Goal: Task Accomplishment & Management: Manage account settings

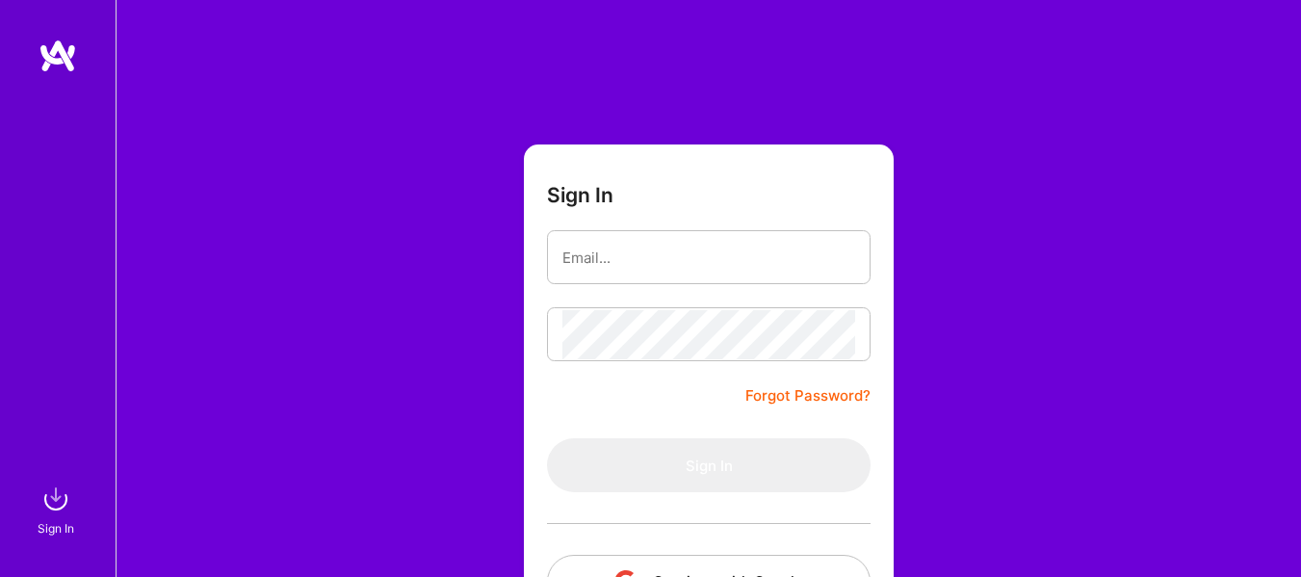
type input "[EMAIL_ADDRESS][DOMAIN_NAME]"
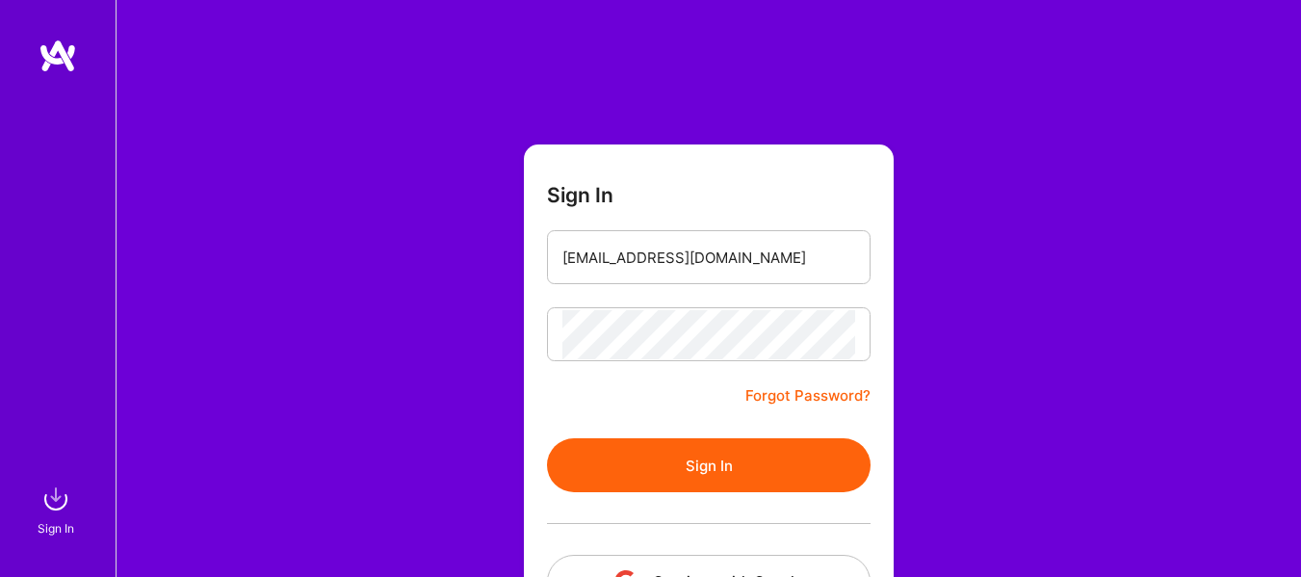
click at [736, 474] on button "Sign In" at bounding box center [708, 465] width 323 height 54
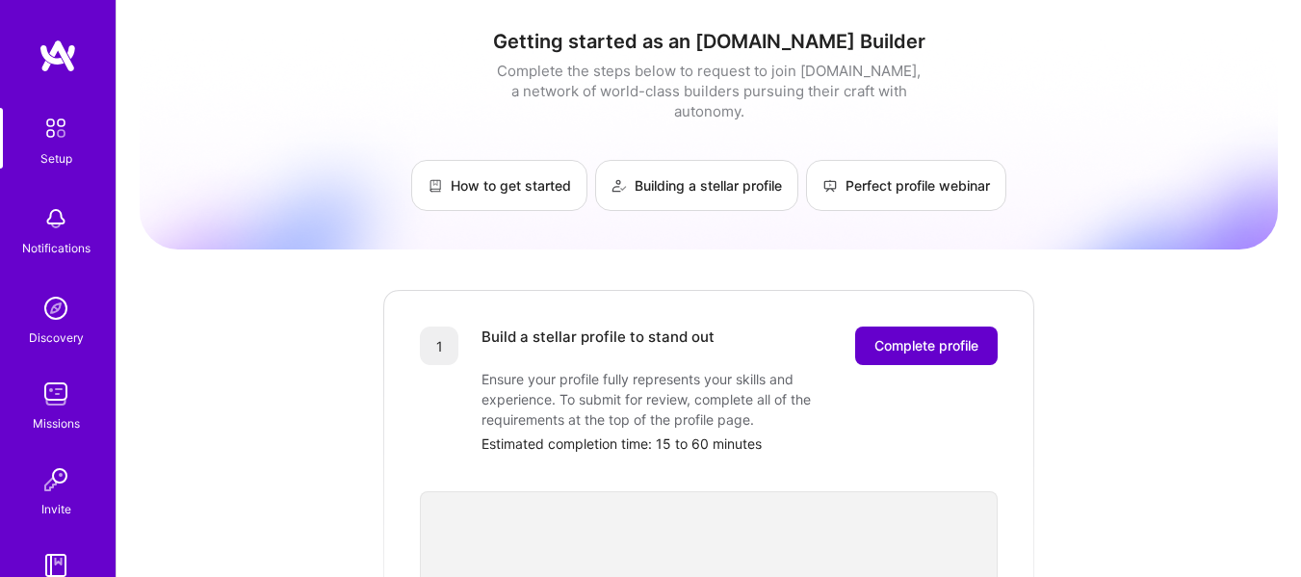
click at [937, 336] on span "Complete profile" at bounding box center [926, 345] width 104 height 19
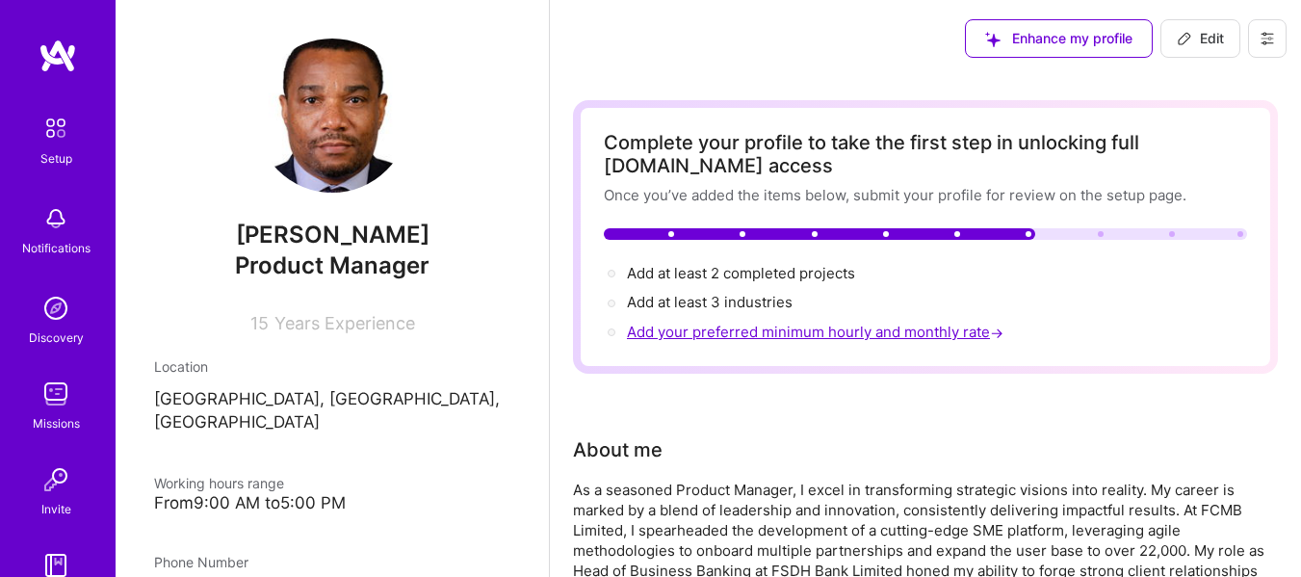
click at [901, 334] on span "Add your preferred minimum hourly and monthly rate →" at bounding box center [817, 332] width 380 height 18
select select "CA"
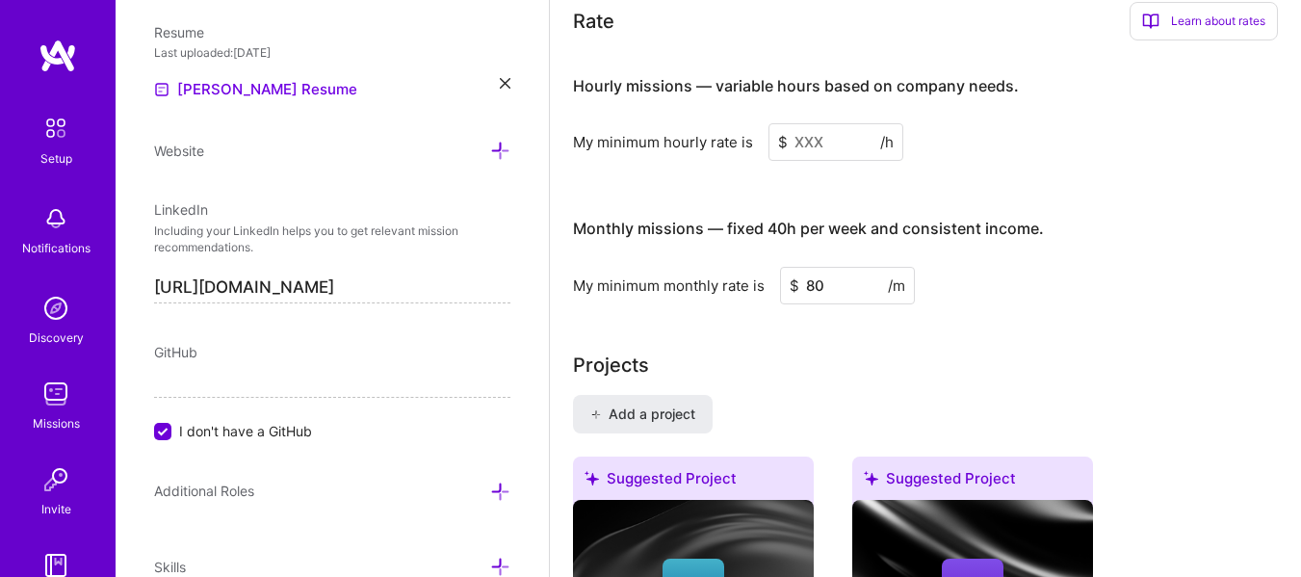
scroll to position [1267, 0]
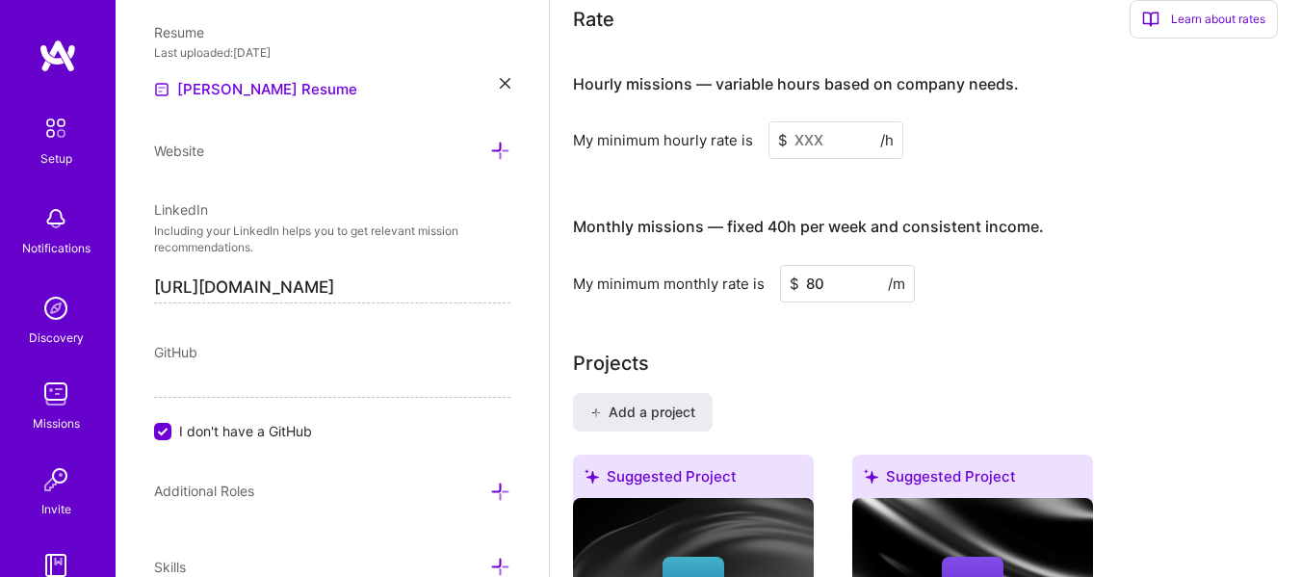
click at [824, 146] on input at bounding box center [835, 140] width 135 height 38
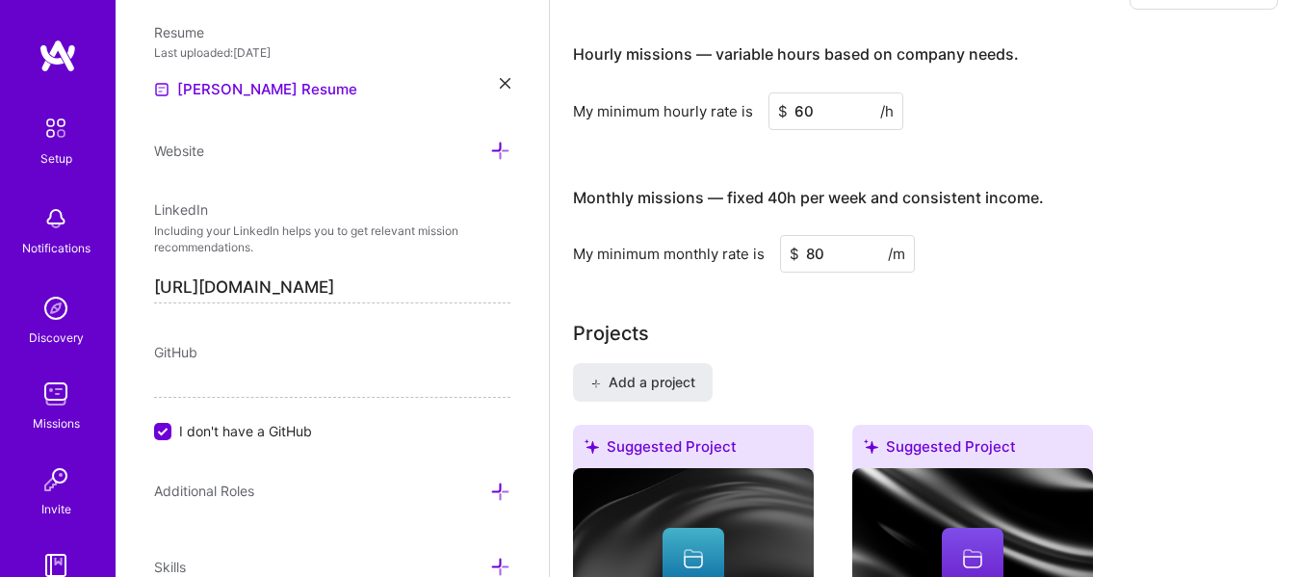
type input "6"
type input "50"
click at [830, 256] on input "80" at bounding box center [847, 254] width 135 height 38
type input "8"
type input "9000"
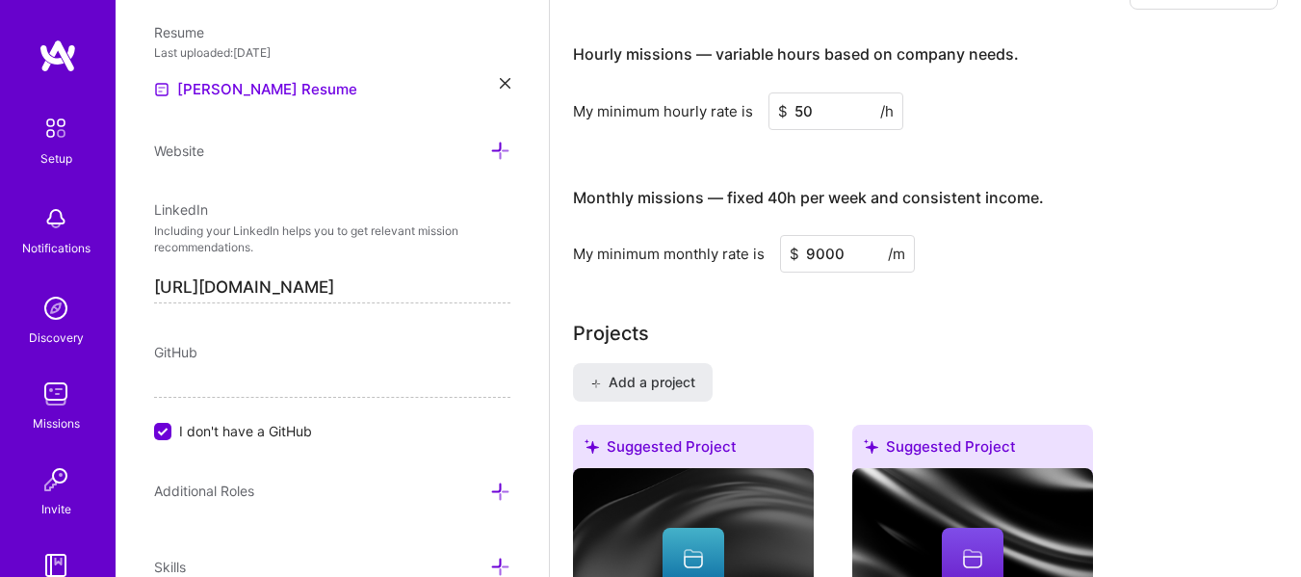
drag, startPoint x: 803, startPoint y: 115, endPoint x: 847, endPoint y: 104, distance: 45.5
click at [847, 104] on input "50" at bounding box center [835, 111] width 135 height 38
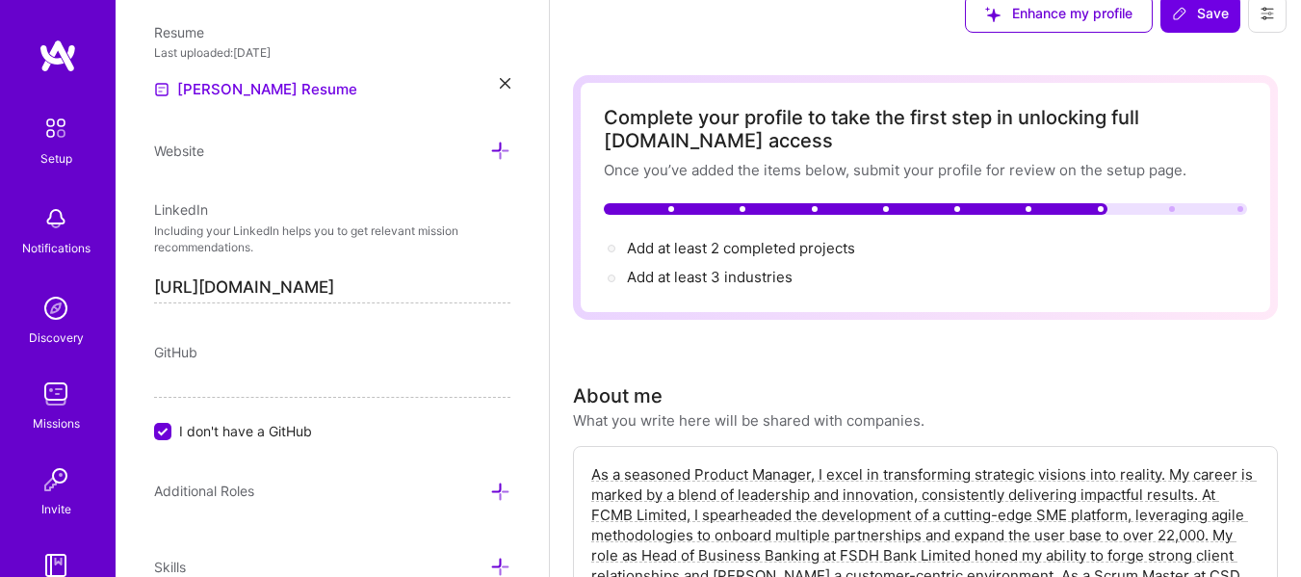
scroll to position [0, 0]
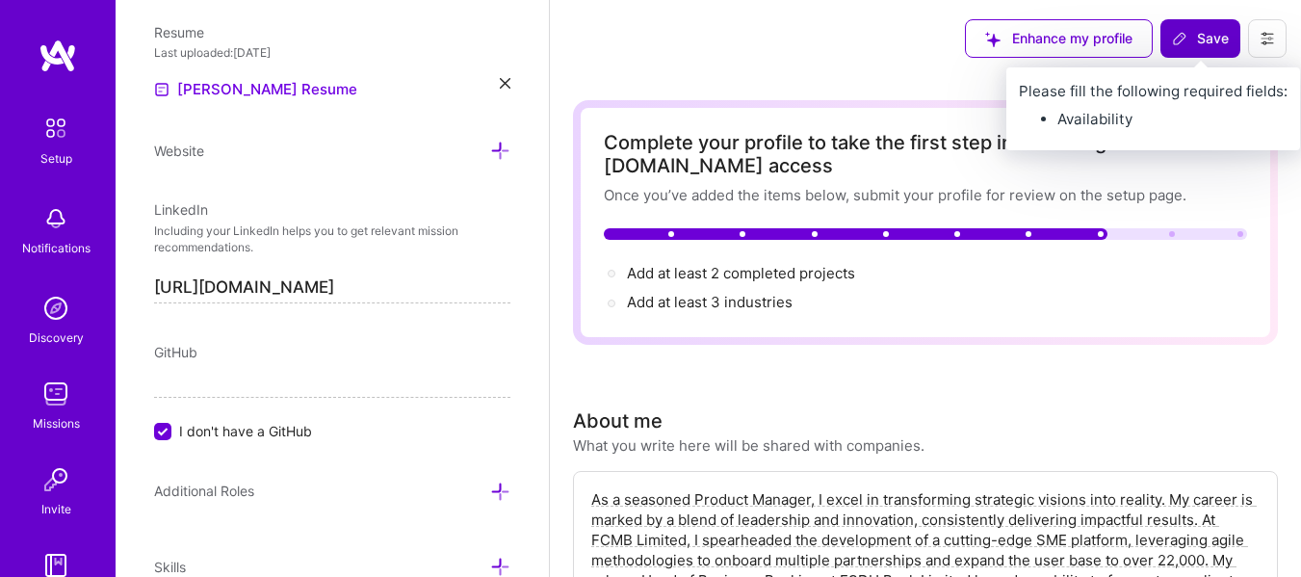
type input "55"
click at [1203, 35] on span "Save" at bounding box center [1200, 38] width 57 height 19
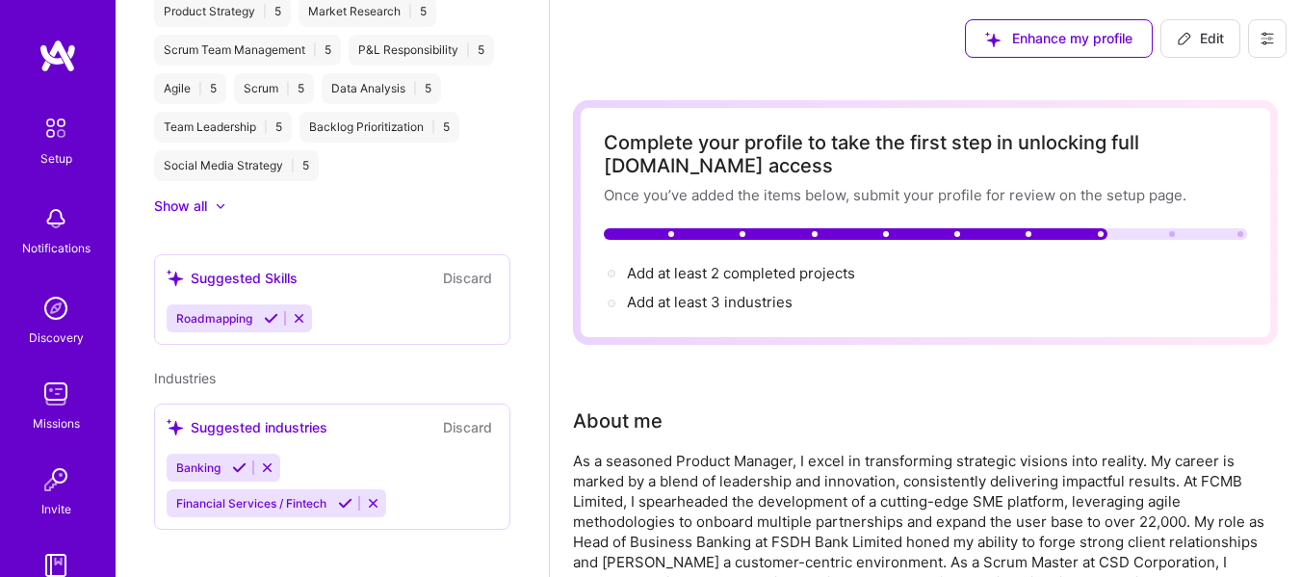
scroll to position [600, 0]
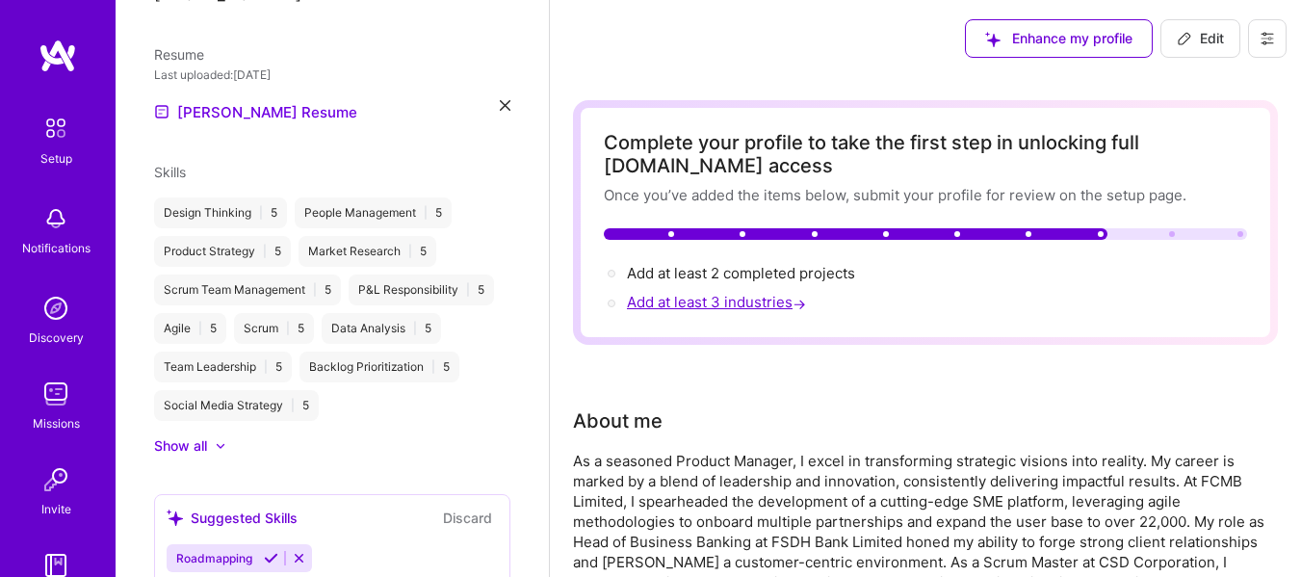
drag, startPoint x: 723, startPoint y: 300, endPoint x: 678, endPoint y: 304, distance: 45.4
click at [678, 304] on span "Add at least 3 industries →" at bounding box center [718, 302] width 183 height 18
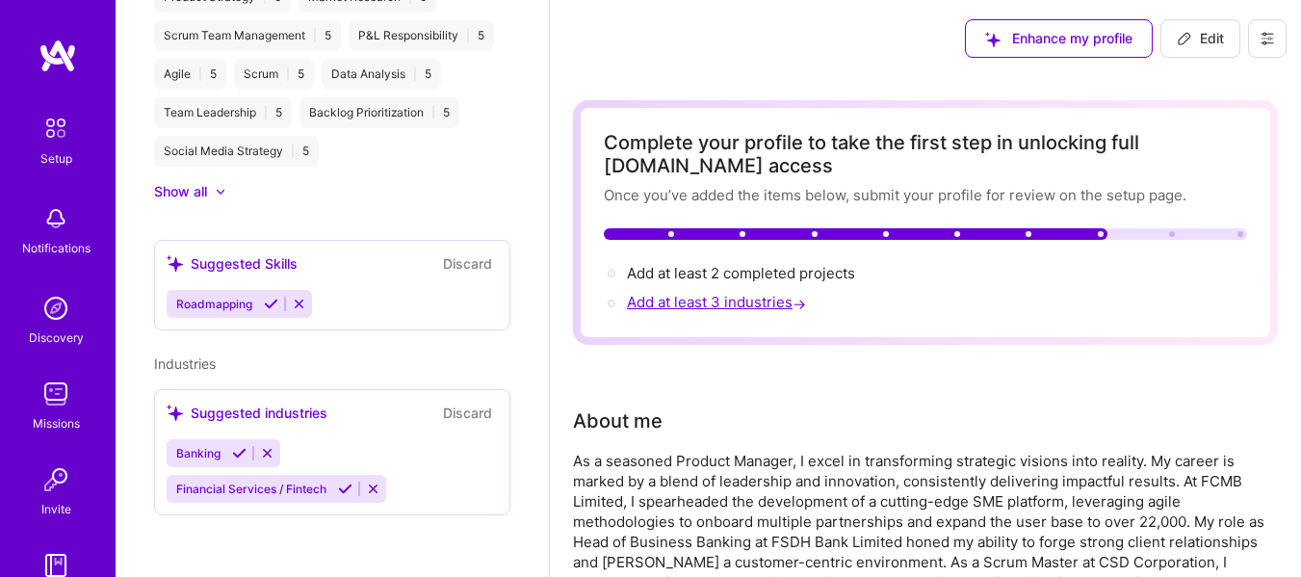
select select "CA"
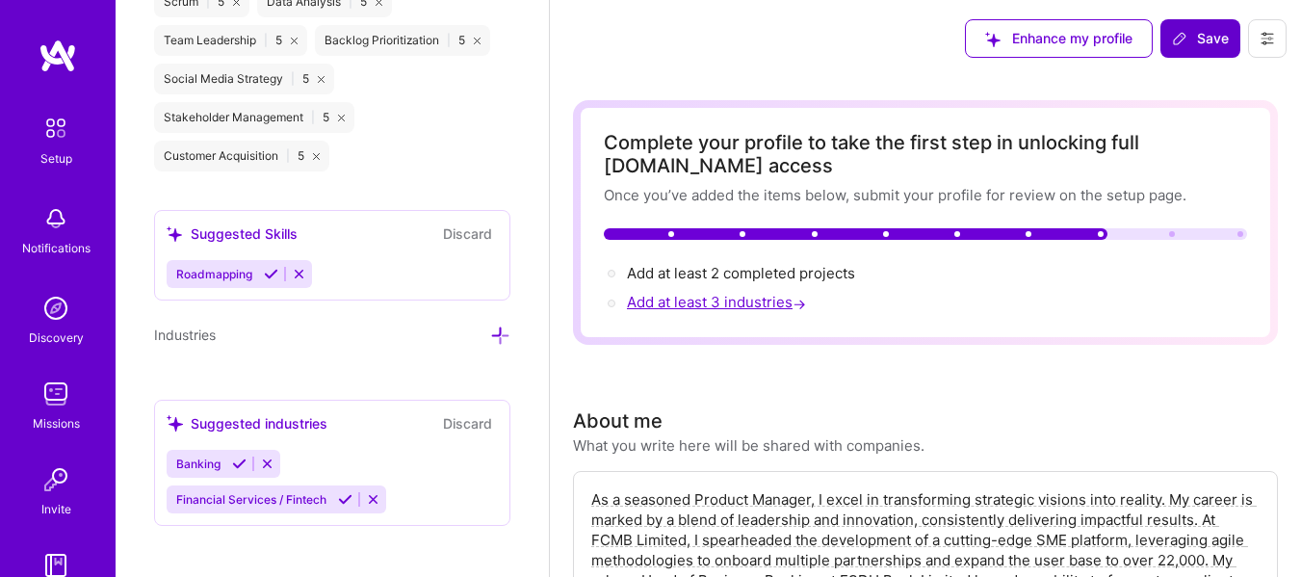
scroll to position [1610, 0]
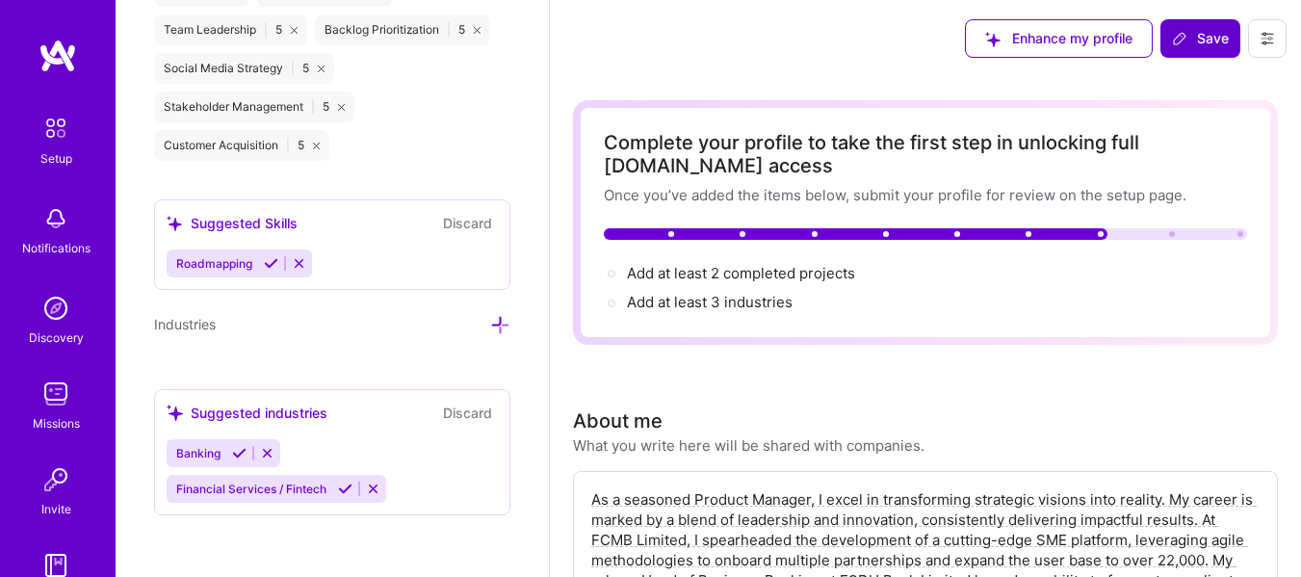
click at [490, 325] on icon at bounding box center [500, 325] width 20 height 20
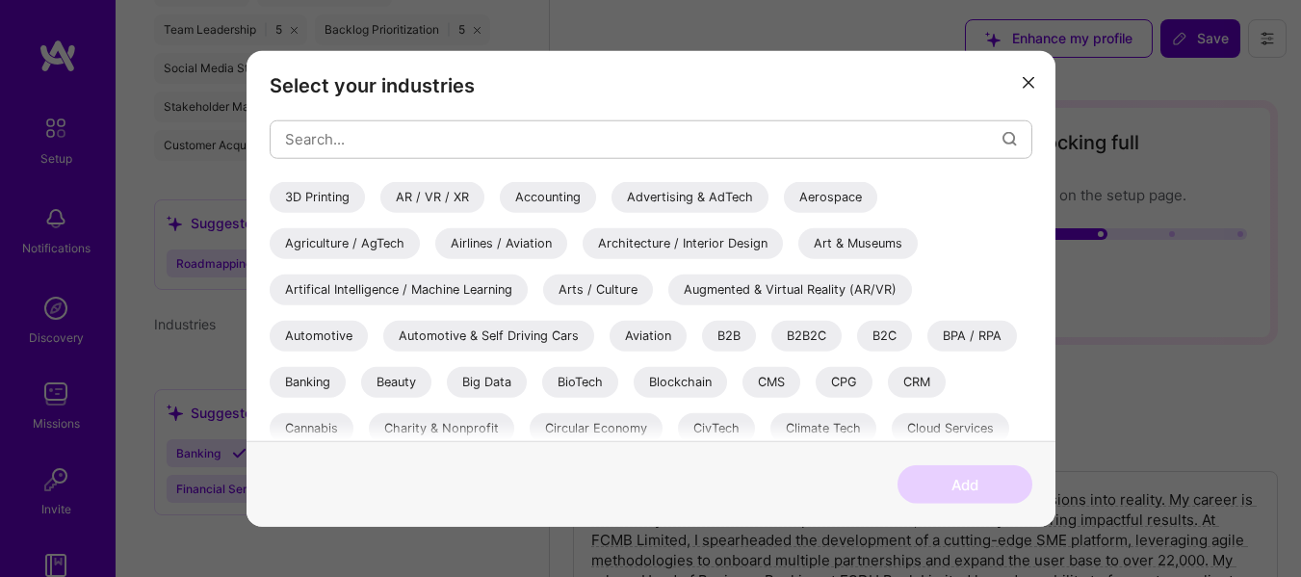
drag, startPoint x: 1031, startPoint y: 234, endPoint x: 1031, endPoint y: 245, distance: 10.6
click at [1031, 245] on div "3D Printing AR / VR / XR Accounting Advertising & AdTech Aerospace Agriculture …" at bounding box center [651, 311] width 762 height 260
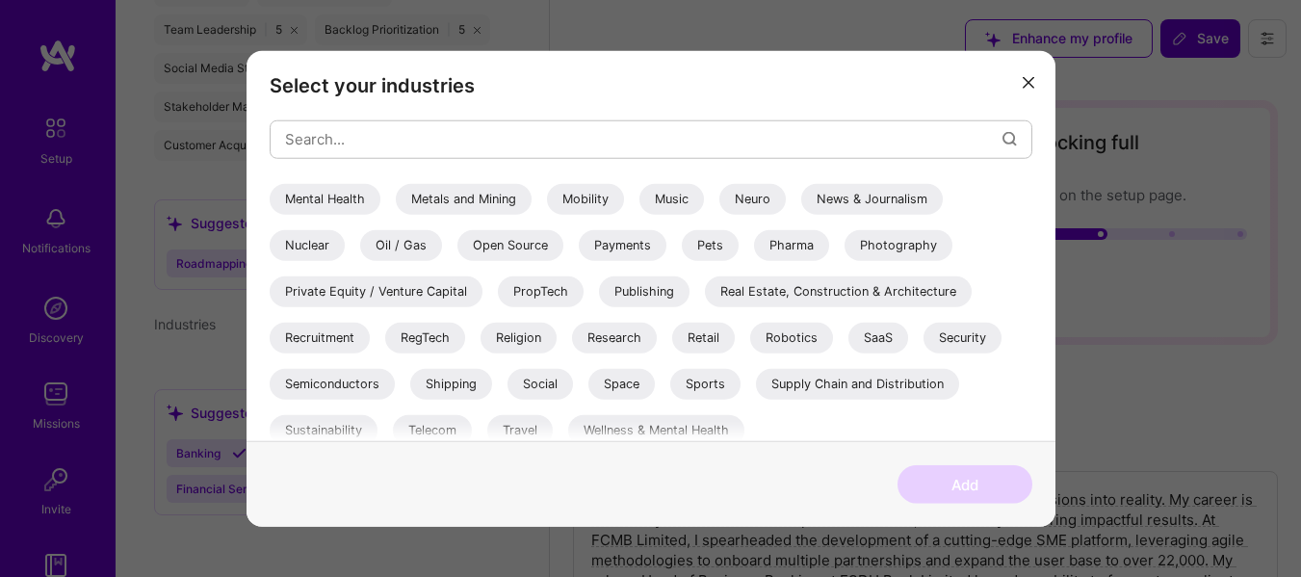
scroll to position [703, 0]
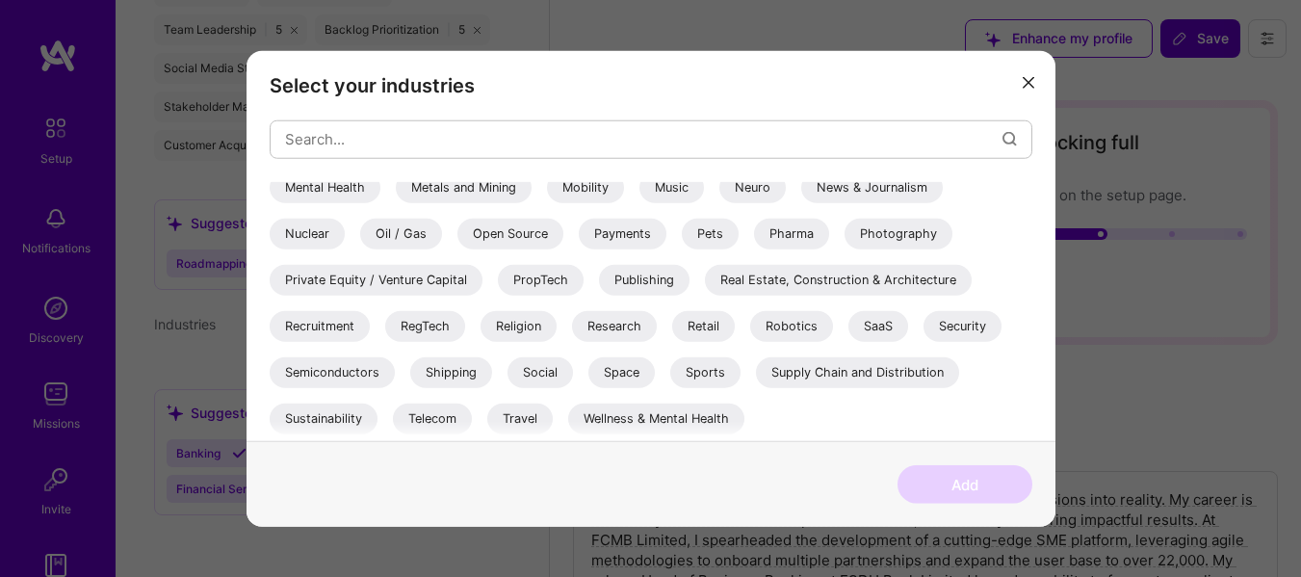
click at [601, 231] on div "Payments" at bounding box center [623, 233] width 88 height 31
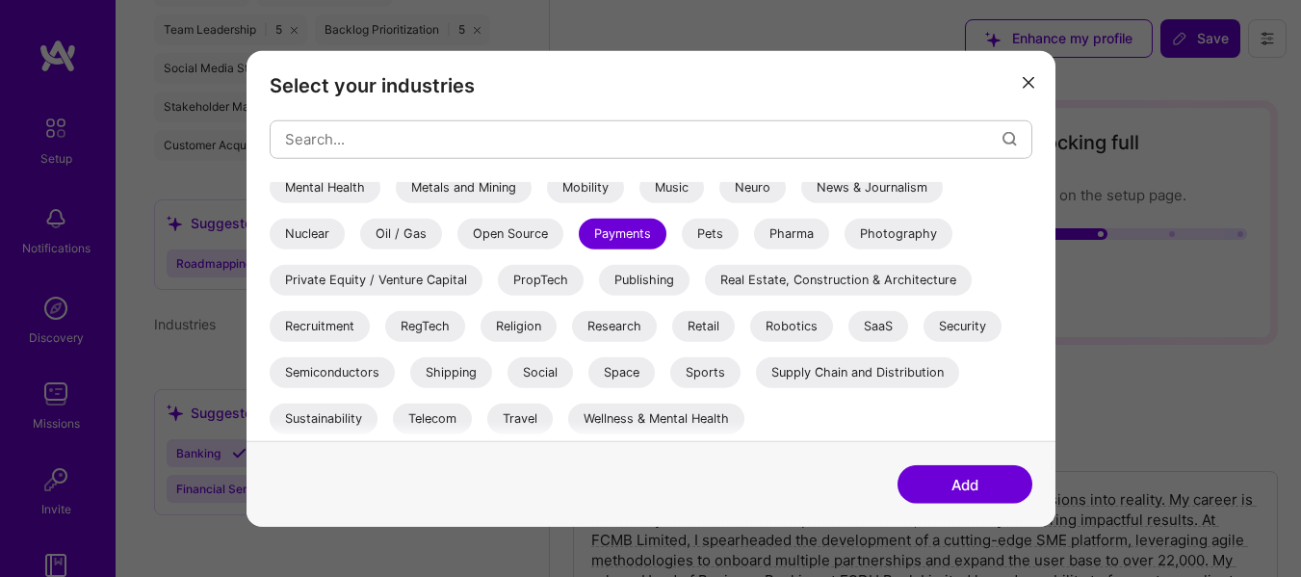
click at [969, 489] on button "Add" at bounding box center [964, 484] width 135 height 39
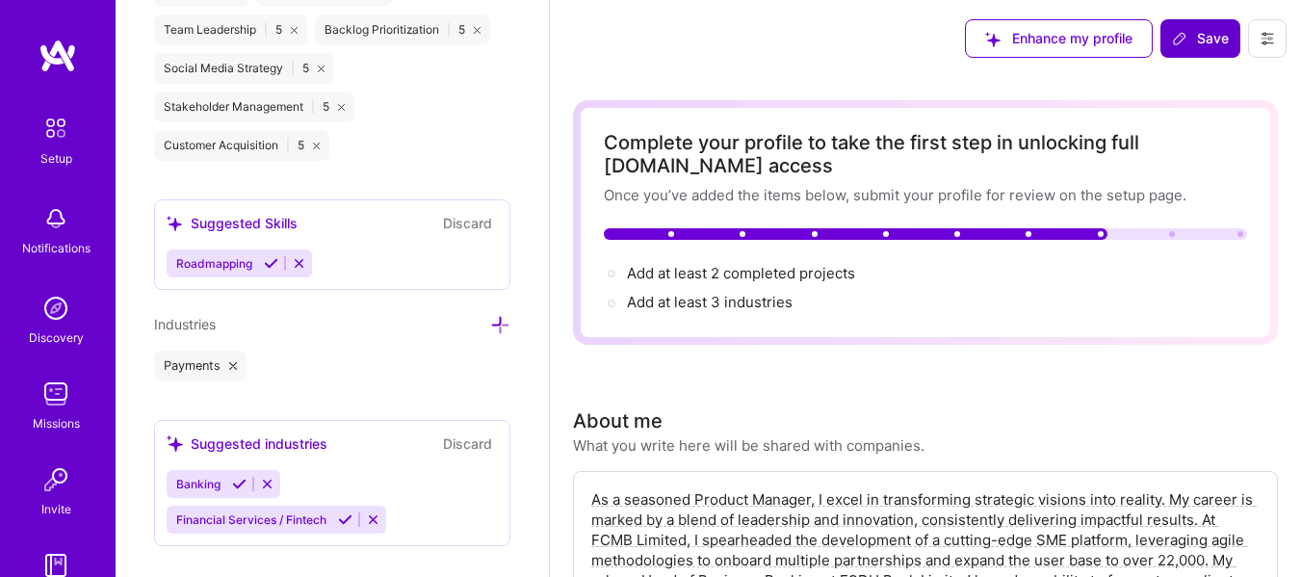
scroll to position [1641, 0]
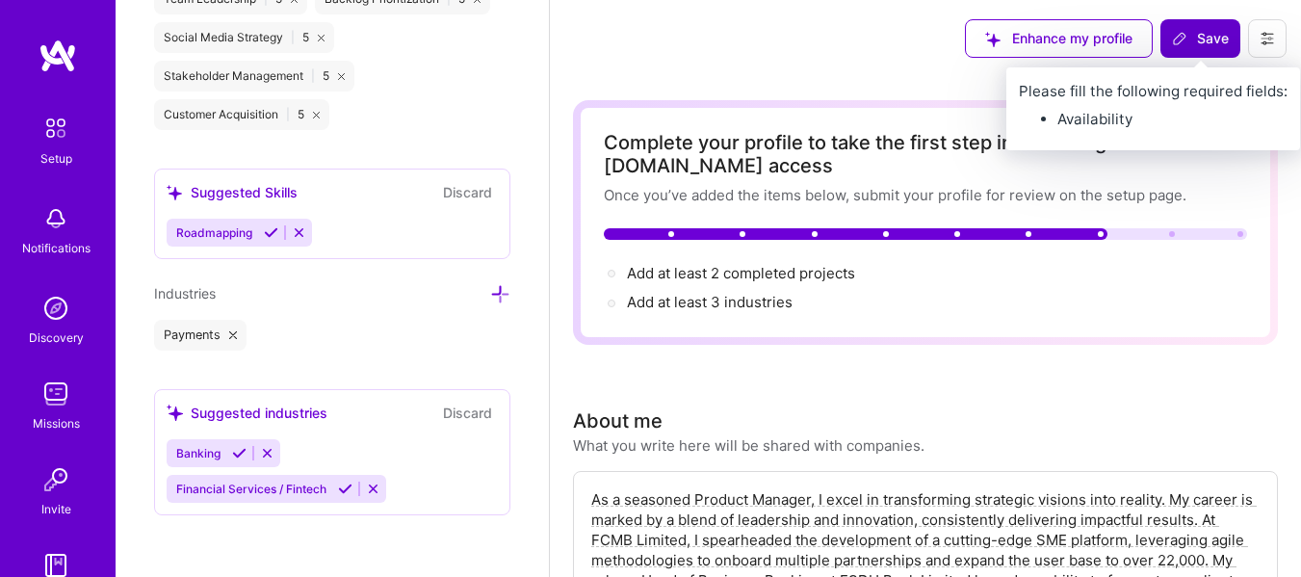
drag, startPoint x: 1189, startPoint y: 35, endPoint x: 1207, endPoint y: 35, distance: 18.3
click at [1207, 35] on span "Save" at bounding box center [1200, 38] width 57 height 19
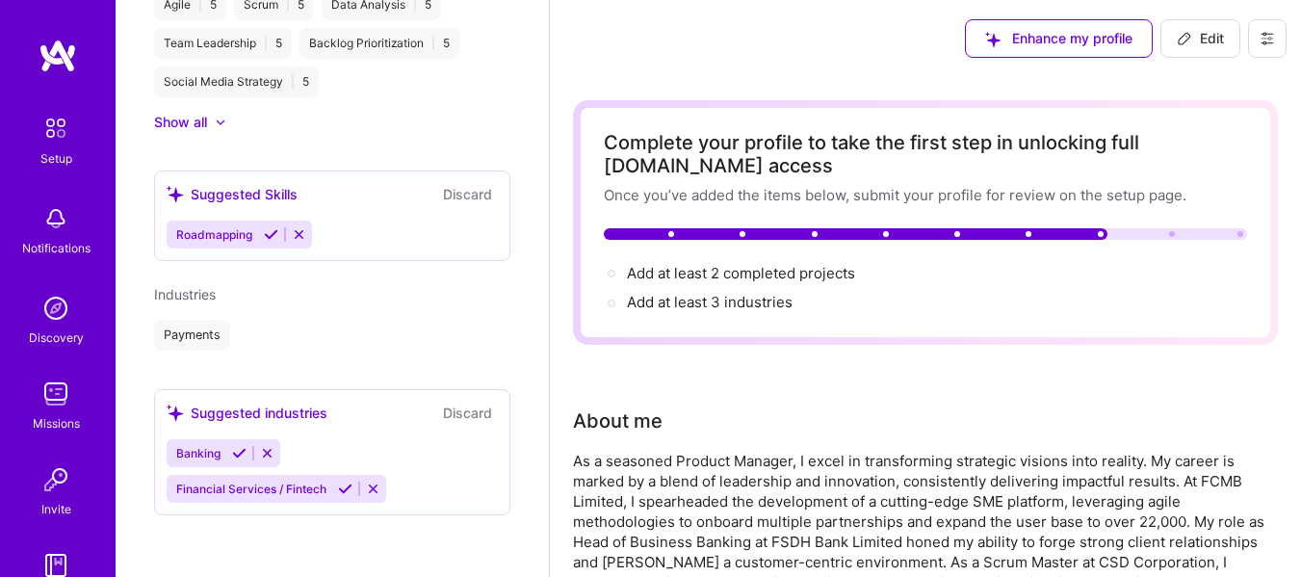
scroll to position [901, 0]
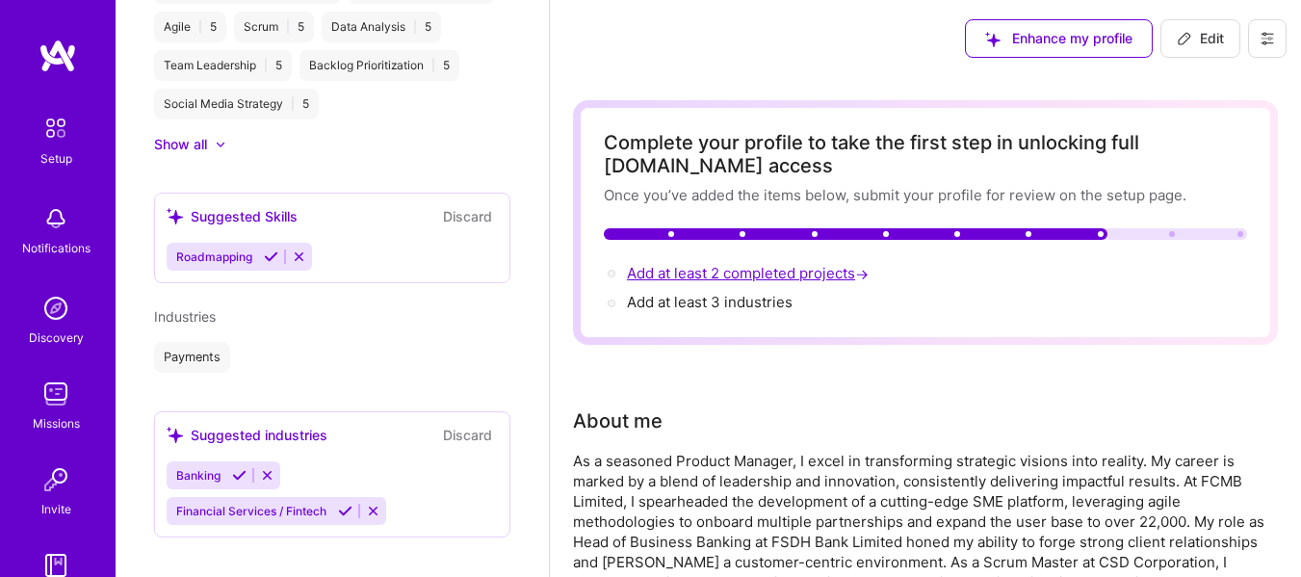
click at [739, 275] on span "Add at least 2 completed projects →" at bounding box center [749, 273] width 245 height 18
select select "CA"
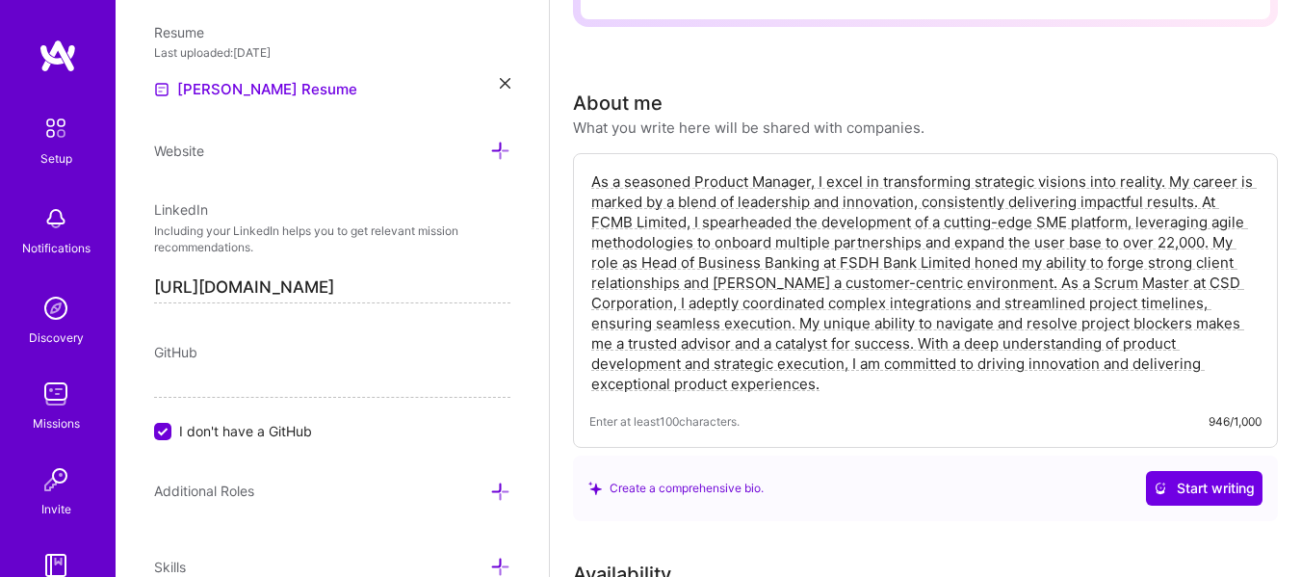
scroll to position [0, 0]
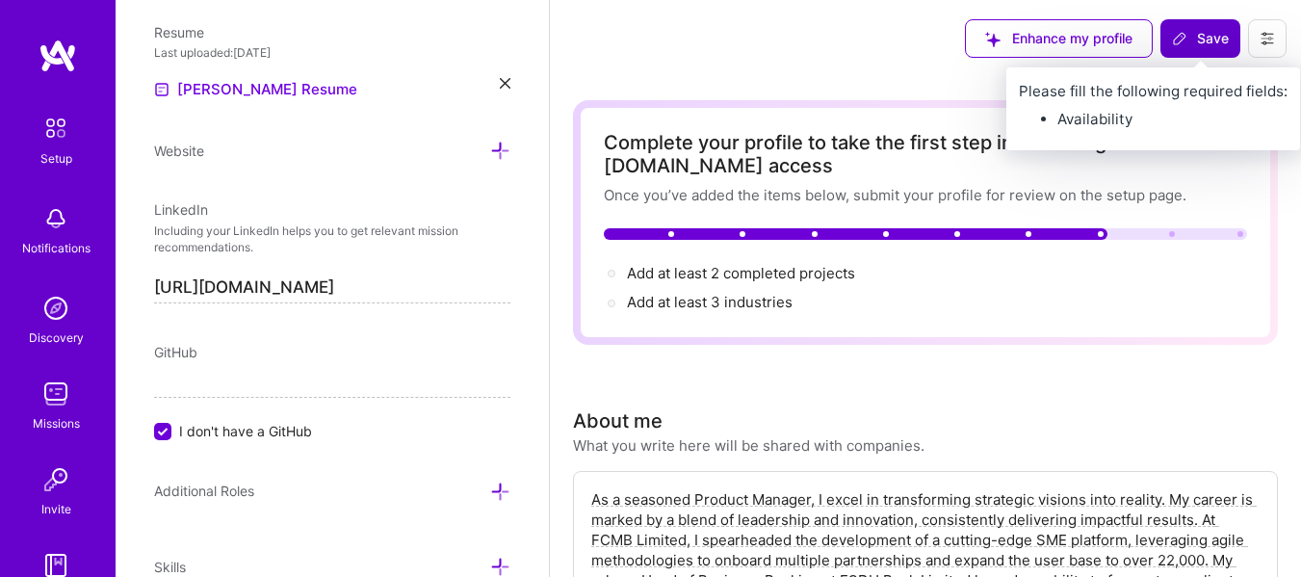
click at [1209, 43] on span "Save" at bounding box center [1200, 38] width 57 height 19
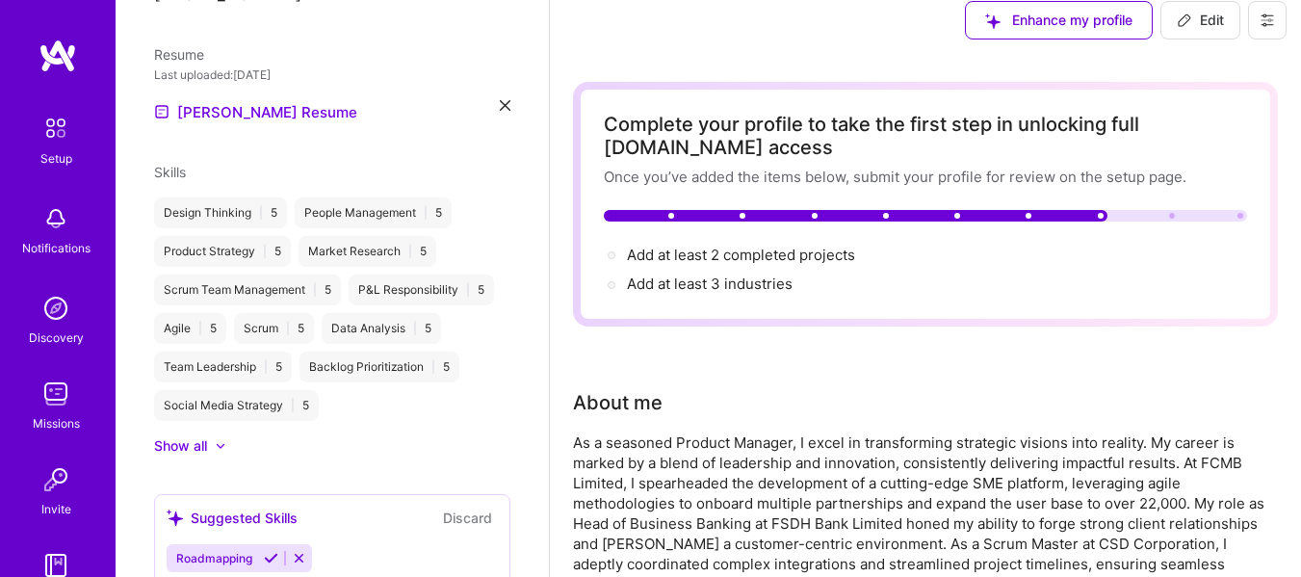
scroll to position [10, 0]
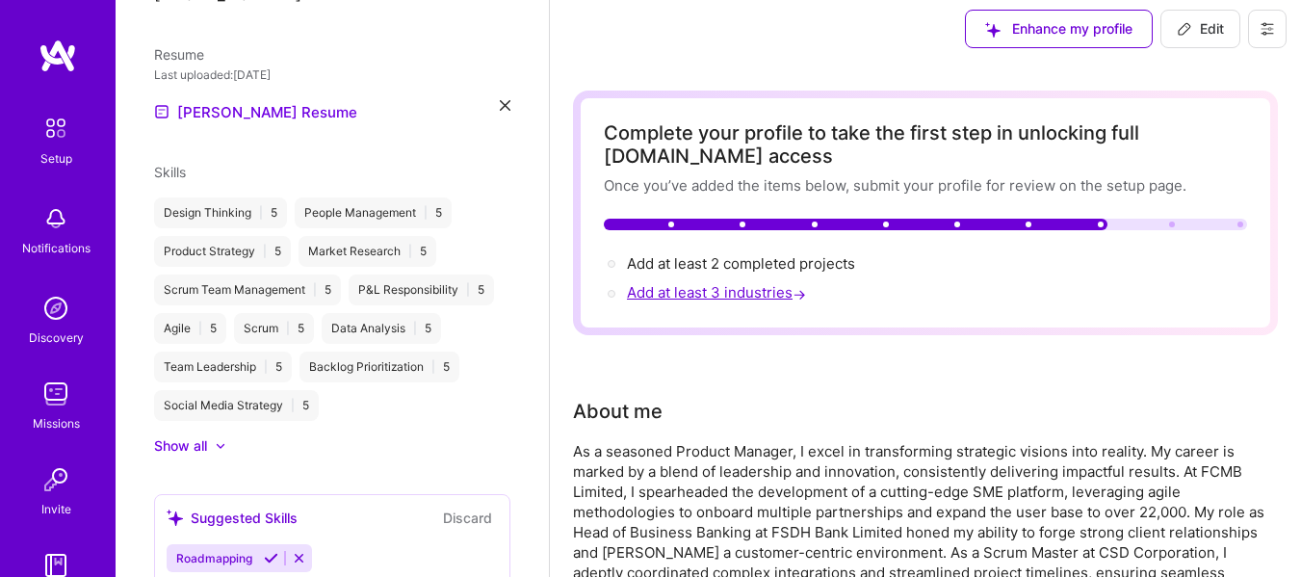
click at [682, 295] on span "Add at least 3 industries →" at bounding box center [718, 292] width 183 height 18
select select "CA"
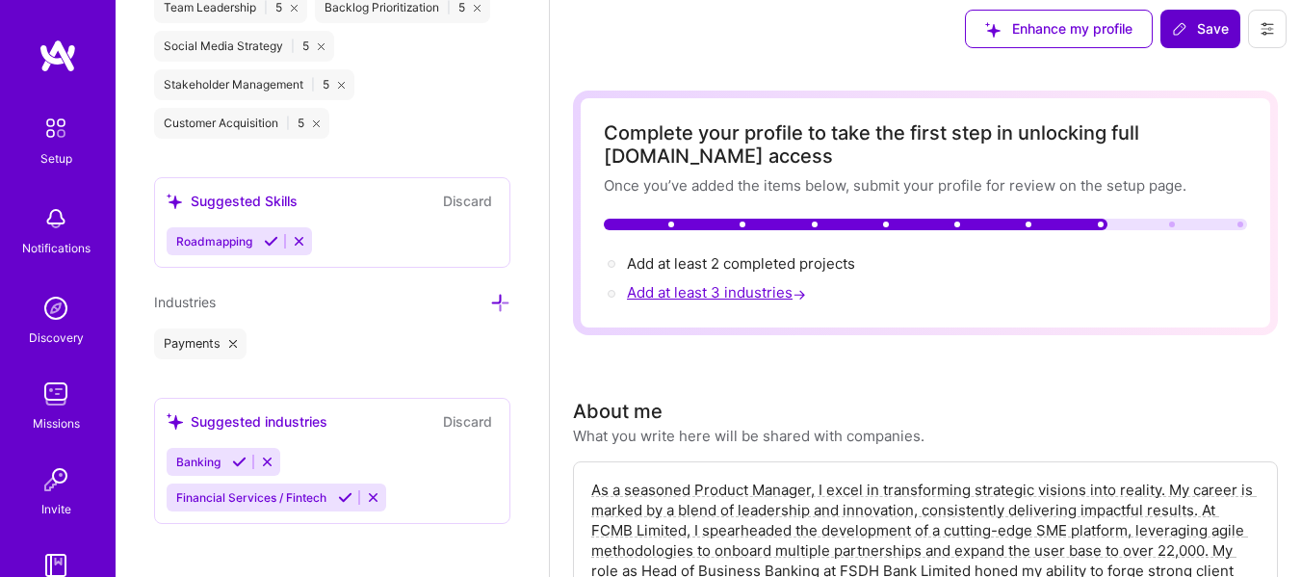
scroll to position [1641, 0]
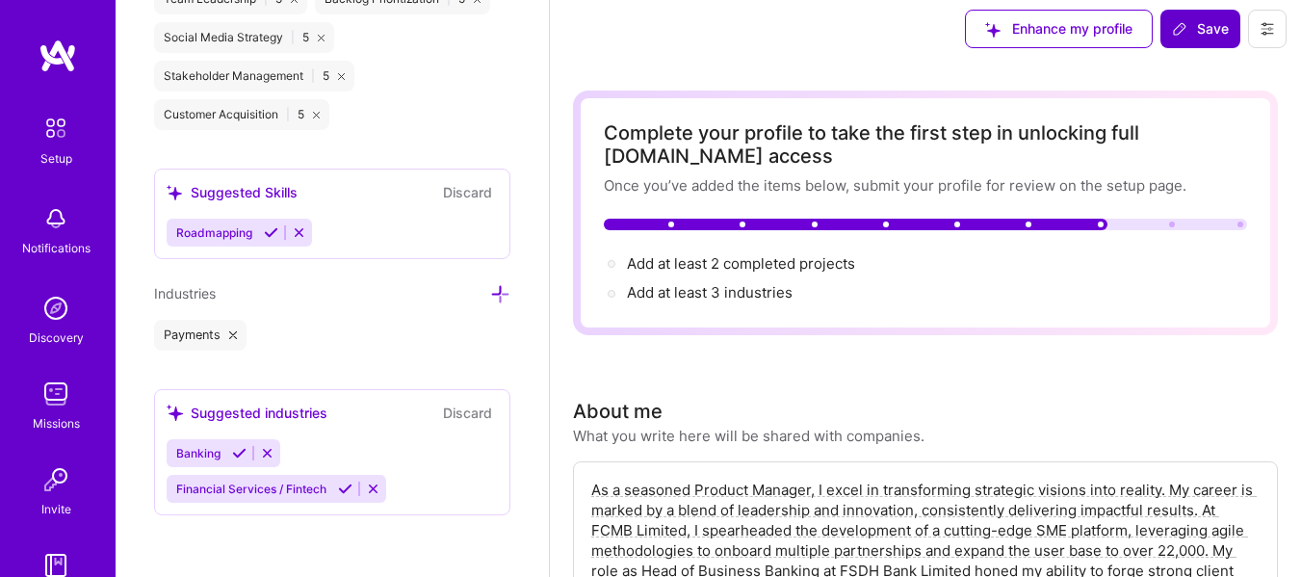
click at [200, 453] on span "Banking" at bounding box center [198, 453] width 44 height 14
click at [237, 451] on icon at bounding box center [239, 453] width 14 height 14
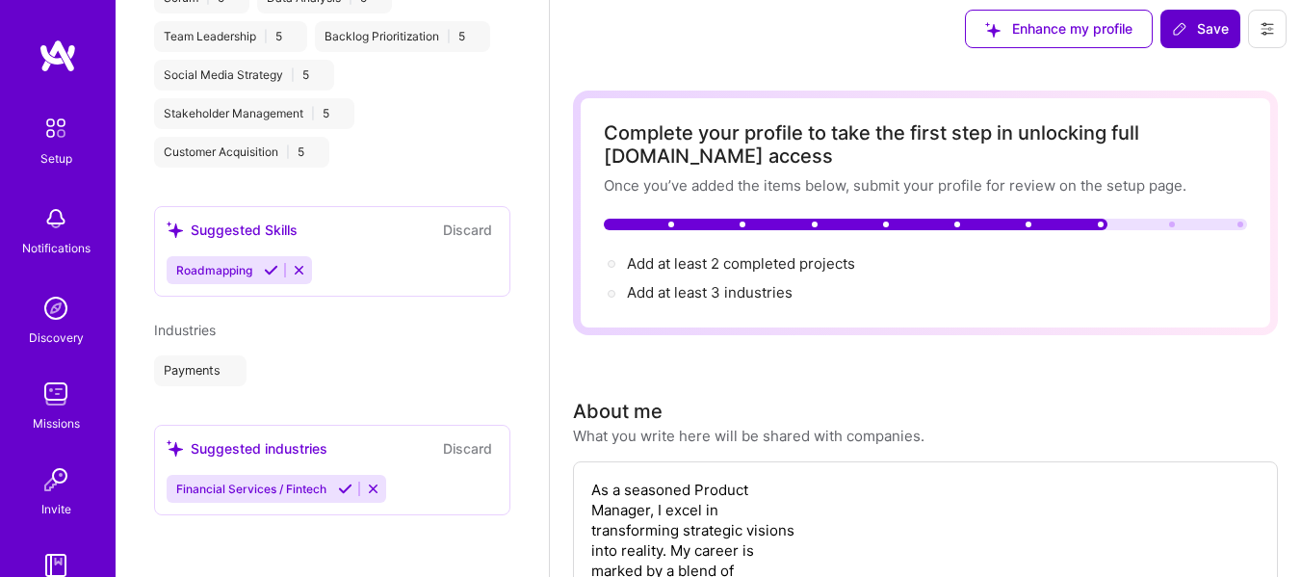
scroll to position [866, 0]
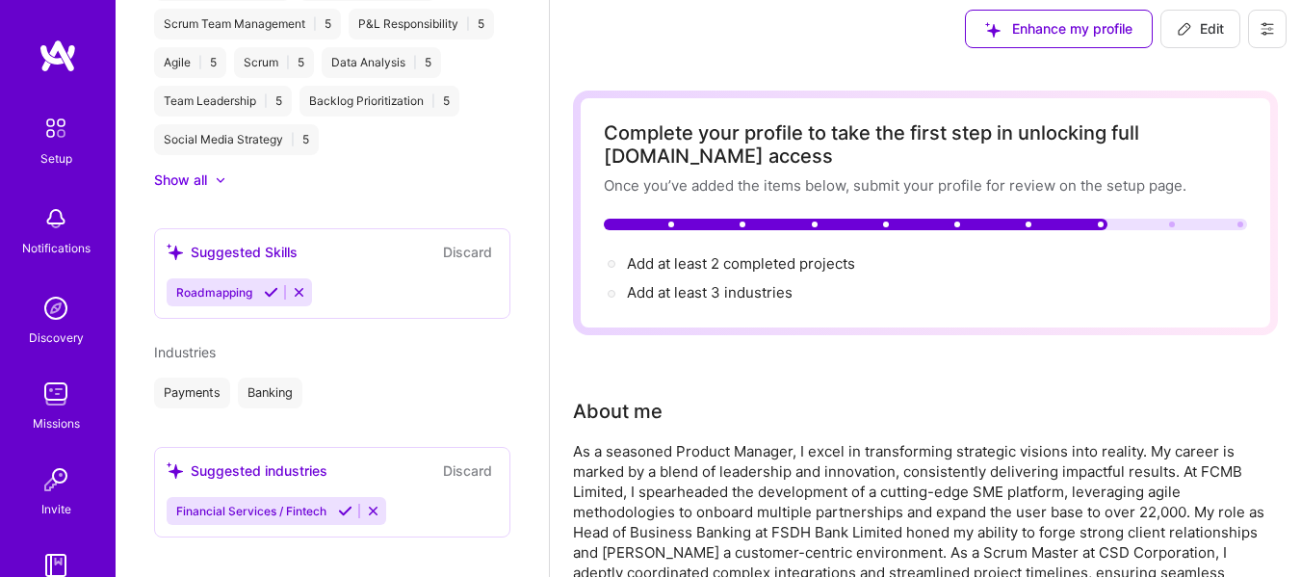
click at [344, 504] on icon at bounding box center [345, 511] width 14 height 14
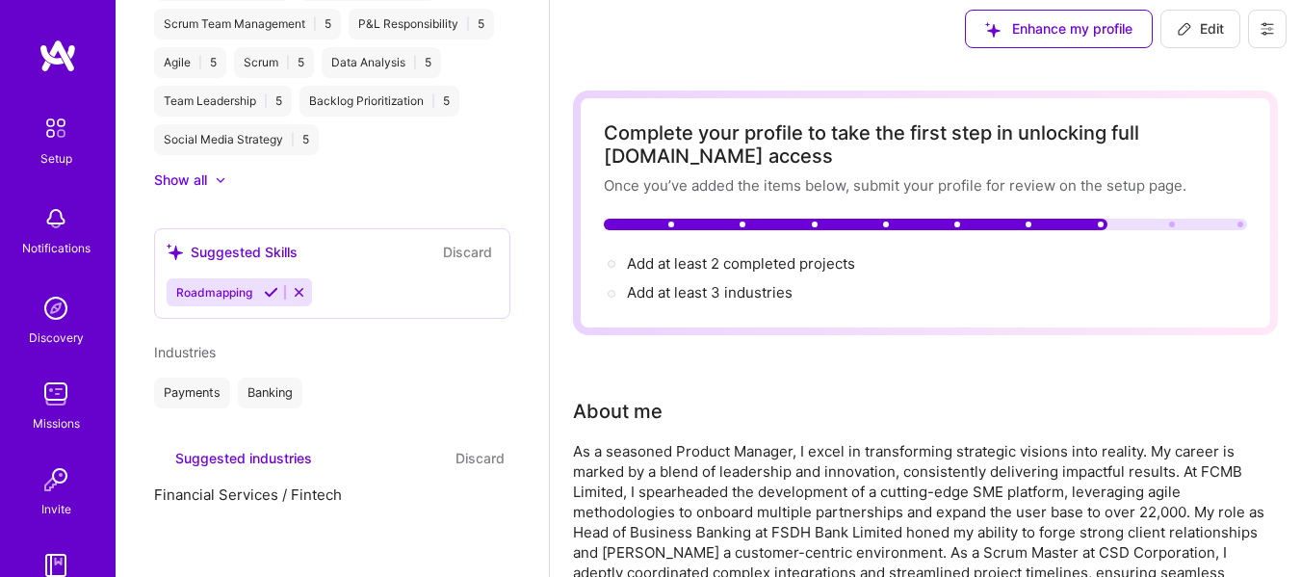
scroll to position [752, 0]
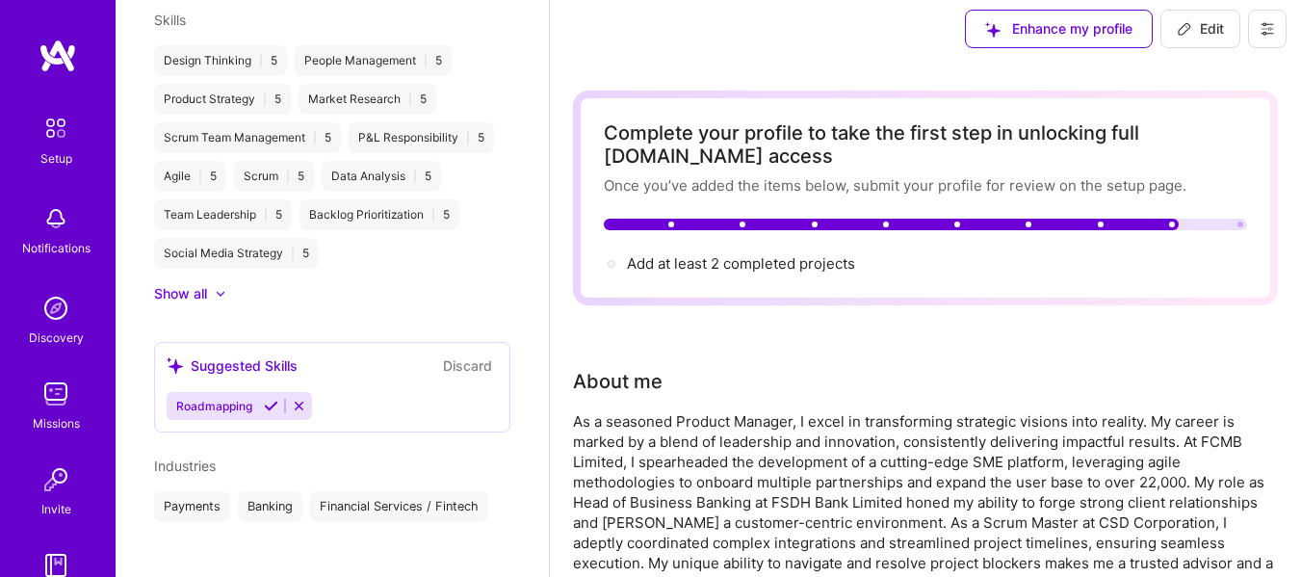
click at [269, 399] on icon at bounding box center [271, 406] width 14 height 14
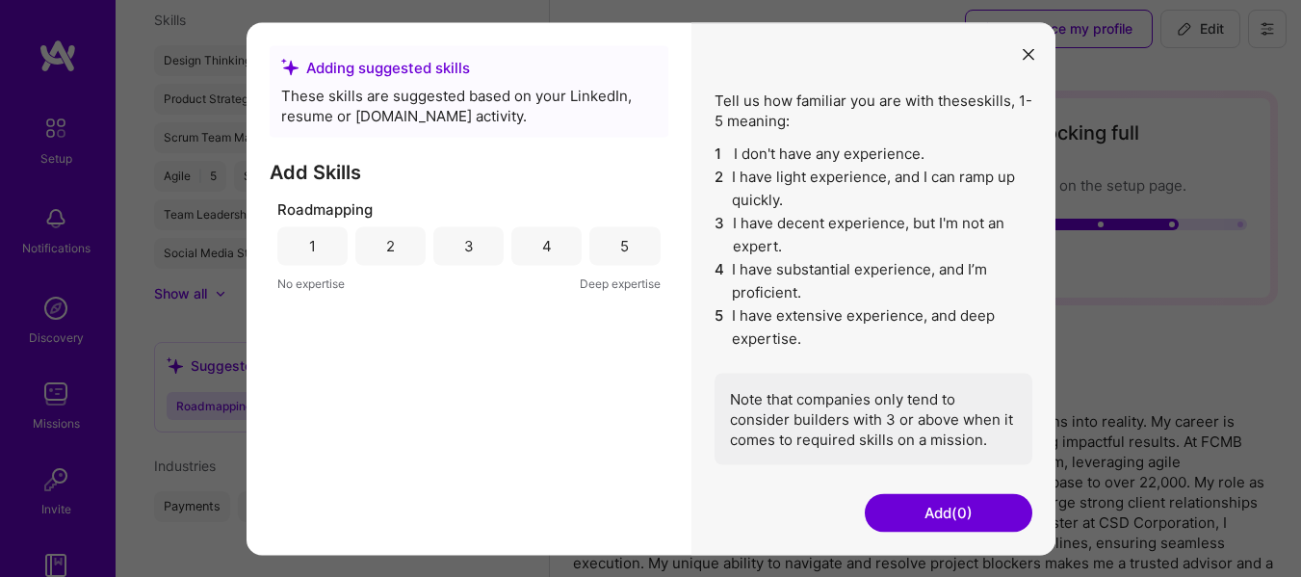
click at [635, 249] on div "5" at bounding box center [624, 245] width 70 height 39
click at [917, 513] on button "Add (1)" at bounding box center [949, 512] width 168 height 39
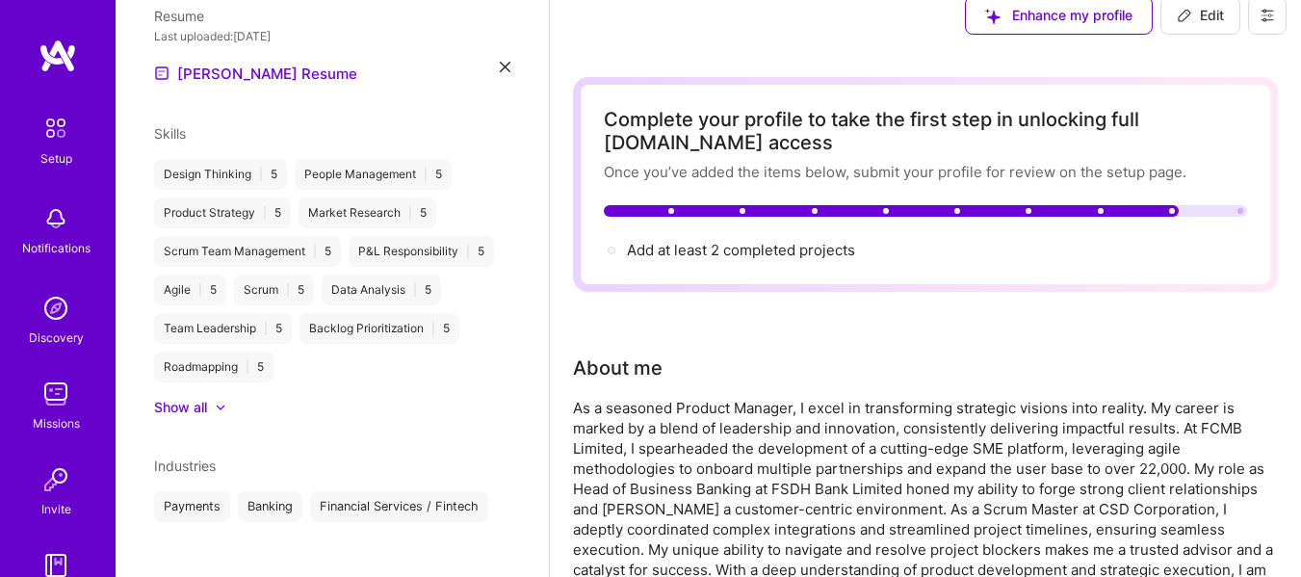
scroll to position [0, 0]
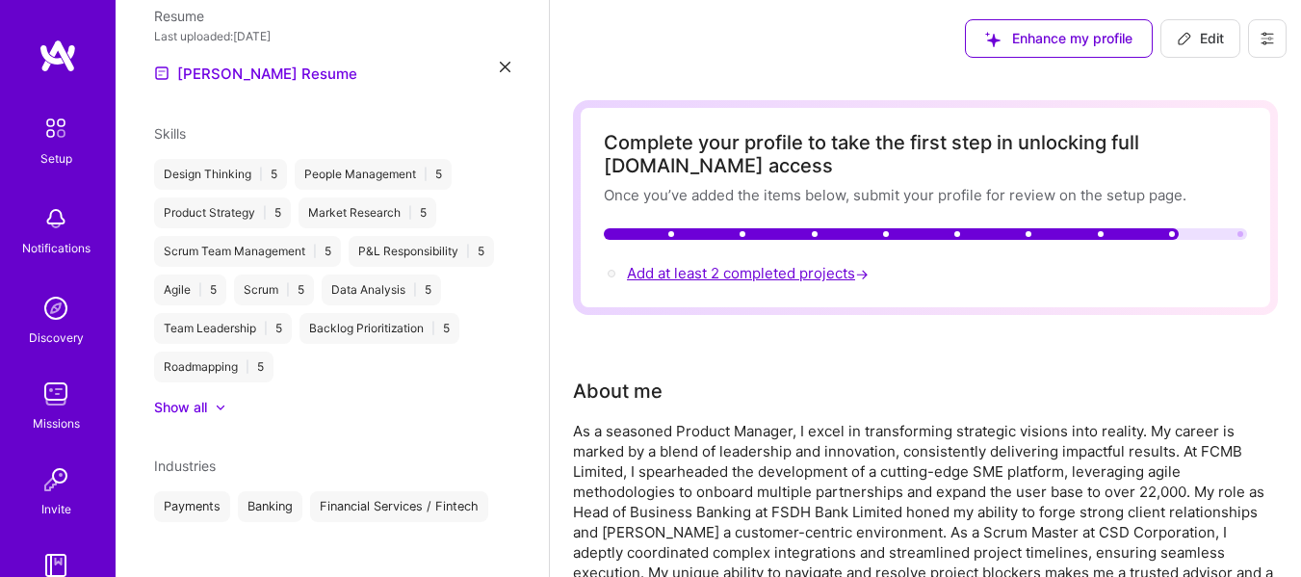
click at [735, 272] on span "Add at least 2 completed projects →" at bounding box center [749, 273] width 245 height 18
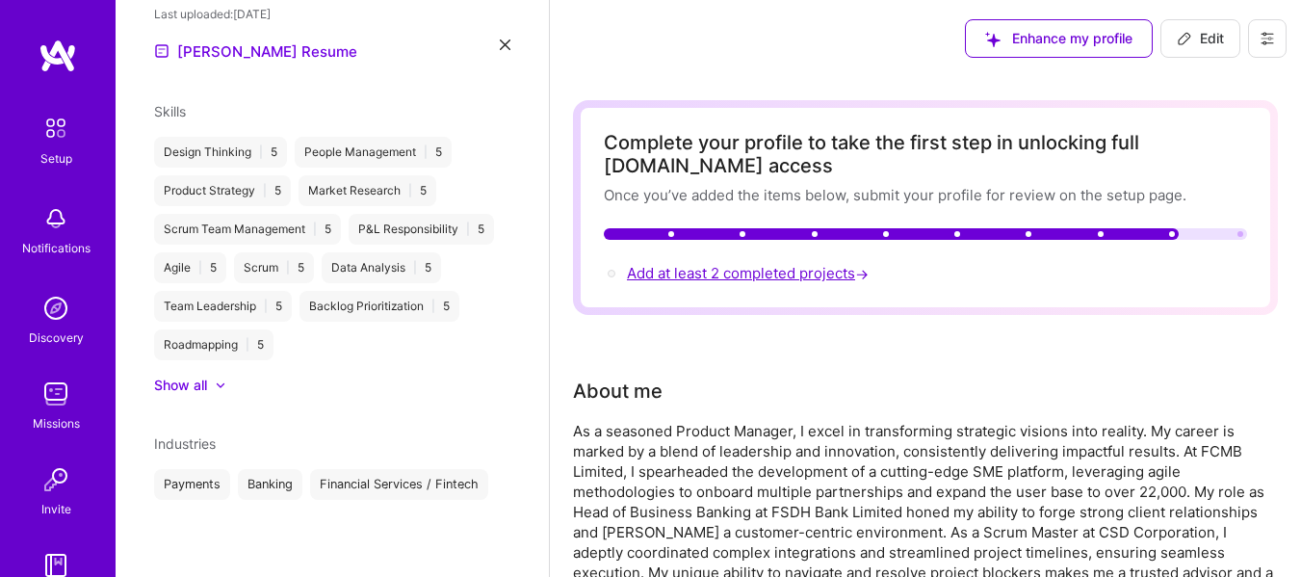
select select "CA"
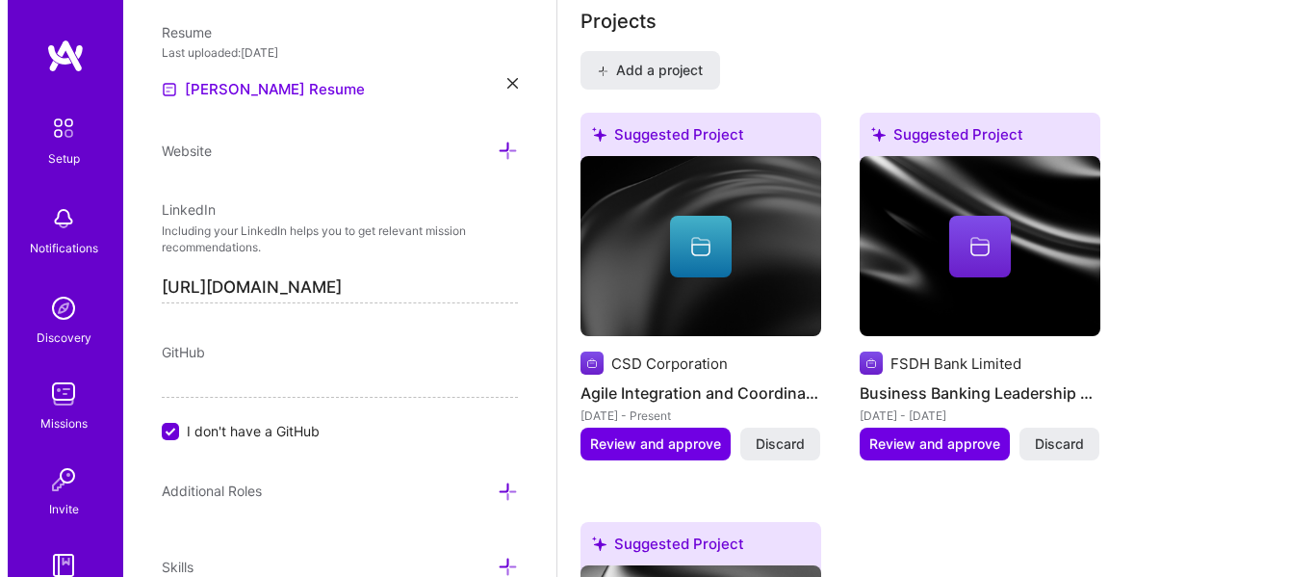
scroll to position [1557, 0]
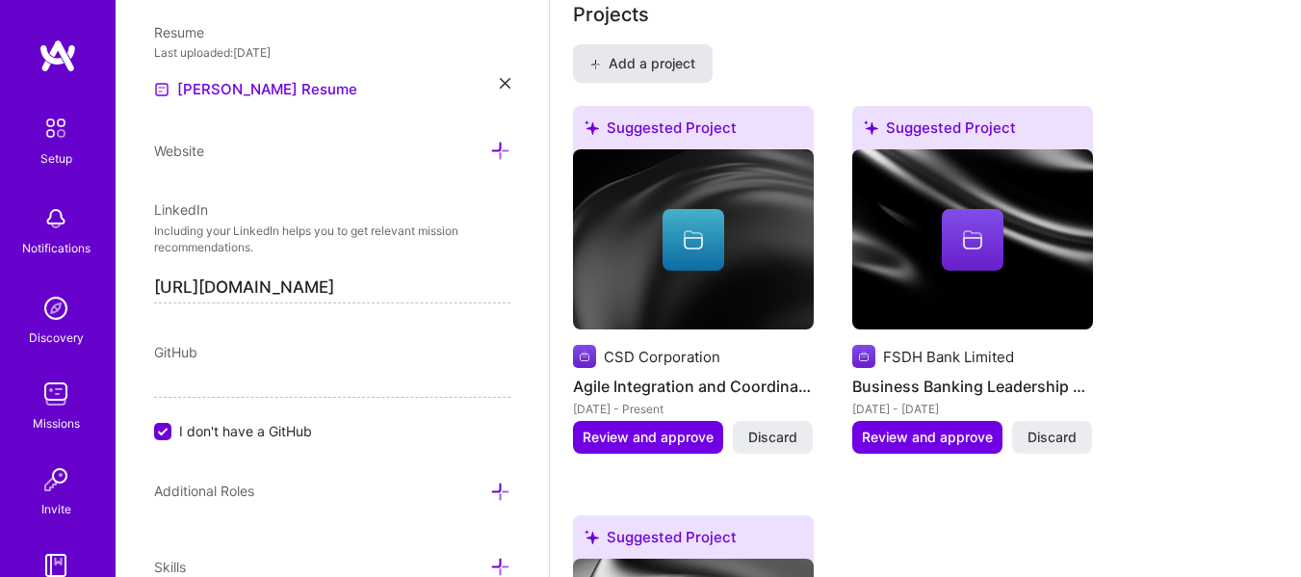
click at [684, 69] on span "Add a project" at bounding box center [642, 63] width 105 height 19
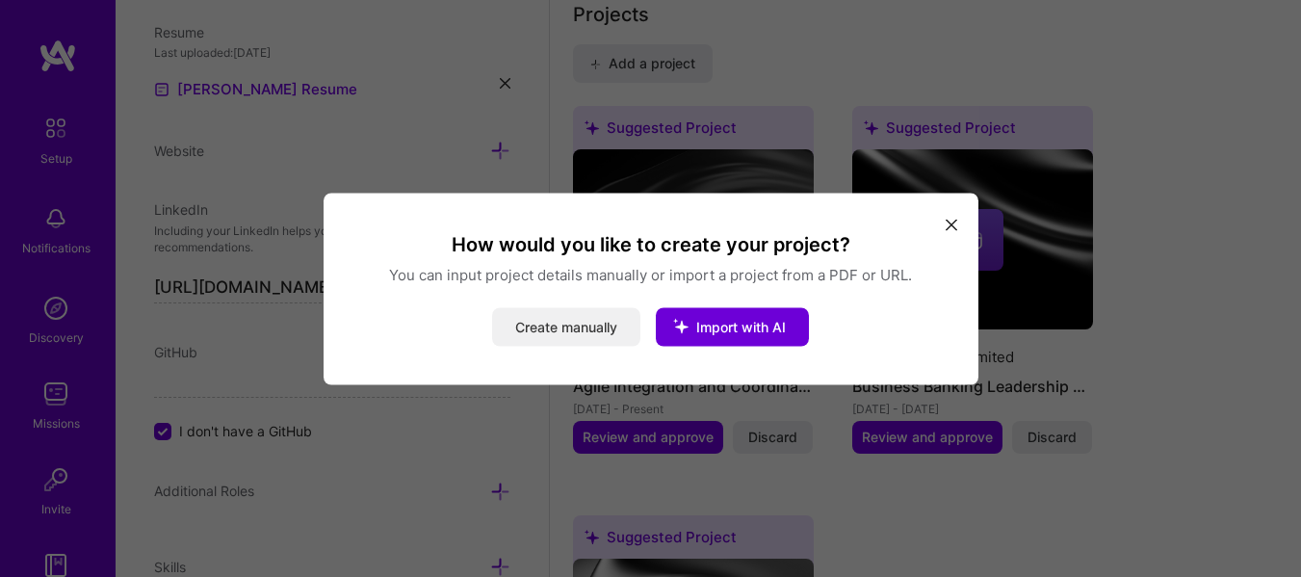
click at [590, 327] on button "Create manually" at bounding box center [566, 326] width 148 height 39
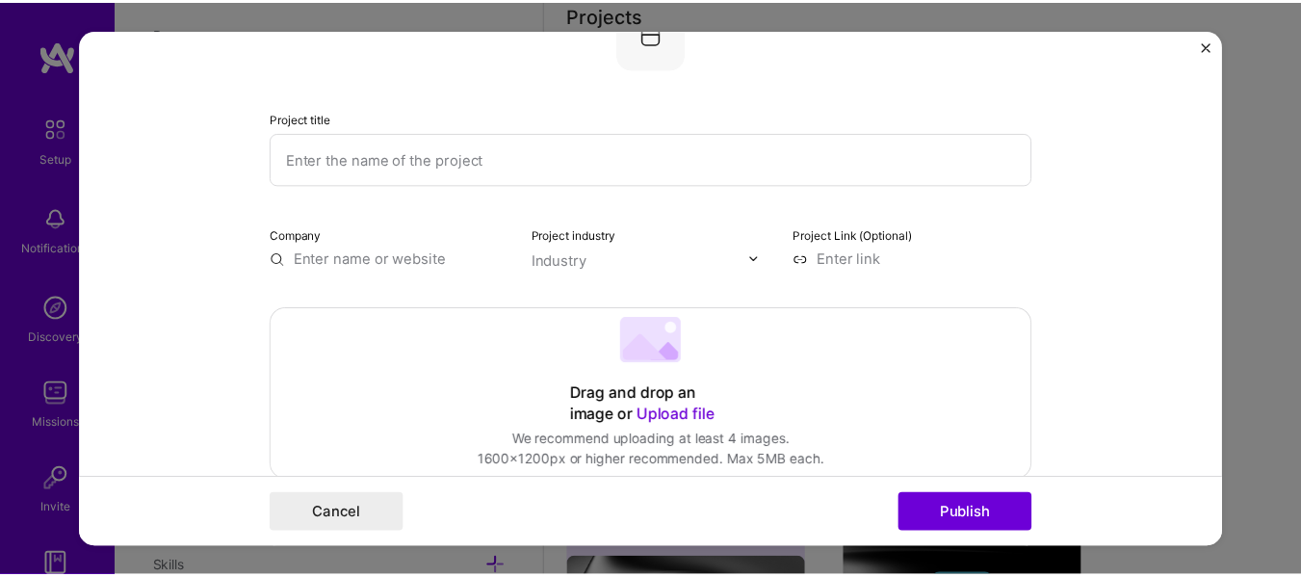
scroll to position [0, 0]
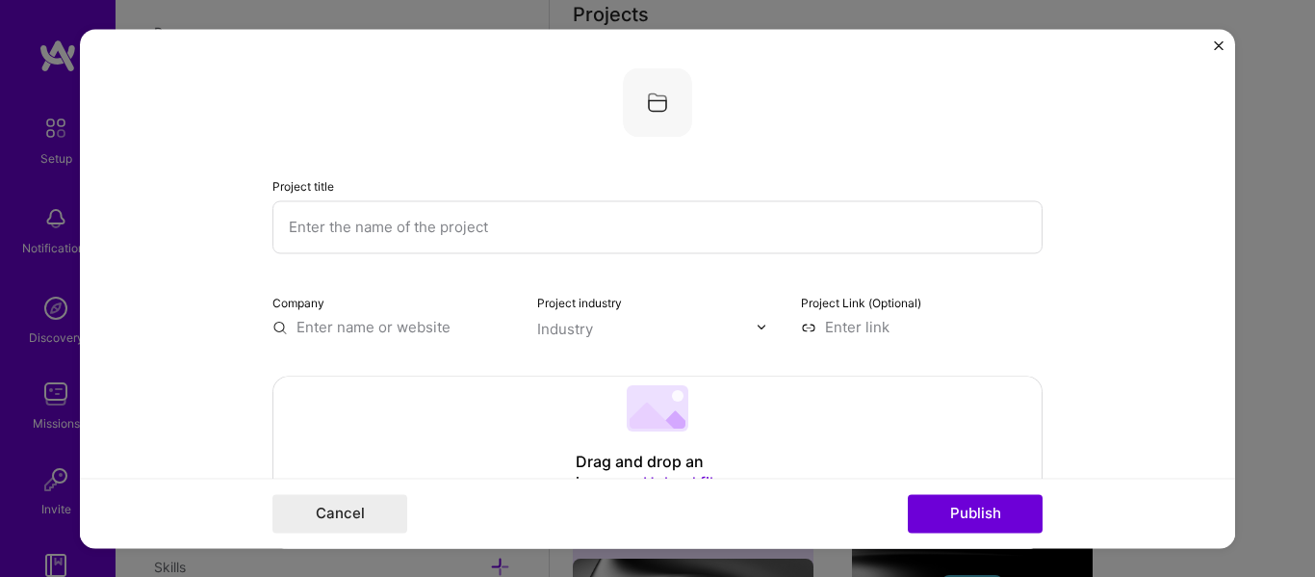
click at [1219, 44] on img "Close" at bounding box center [1219, 45] width 10 height 10
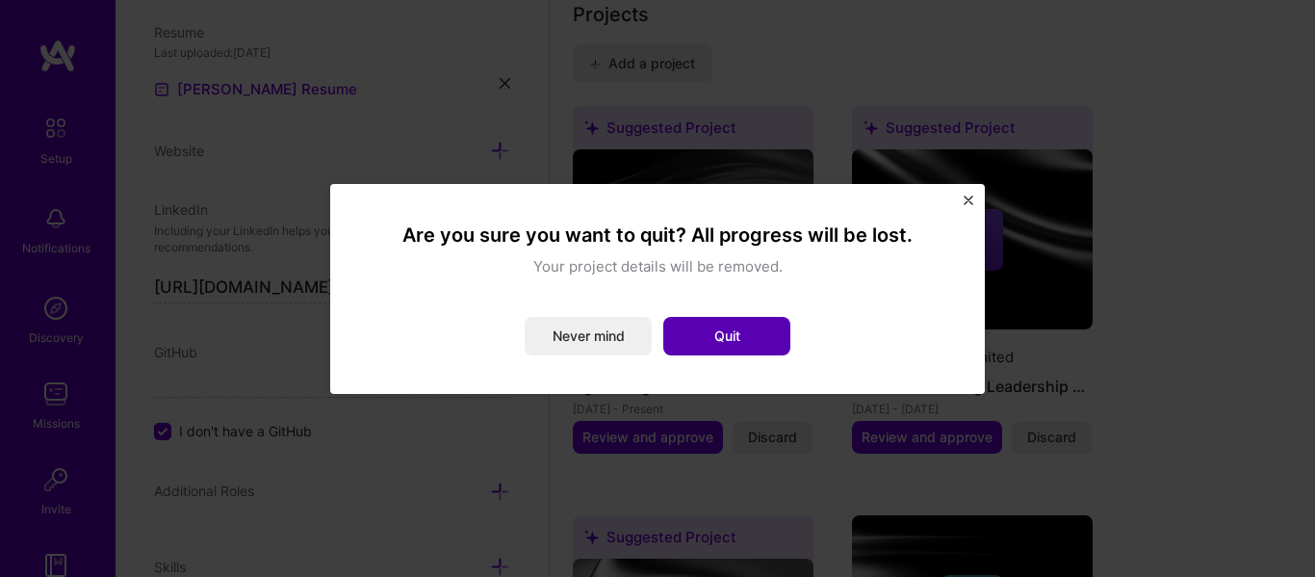
click at [707, 328] on button "Quit" at bounding box center [726, 336] width 127 height 39
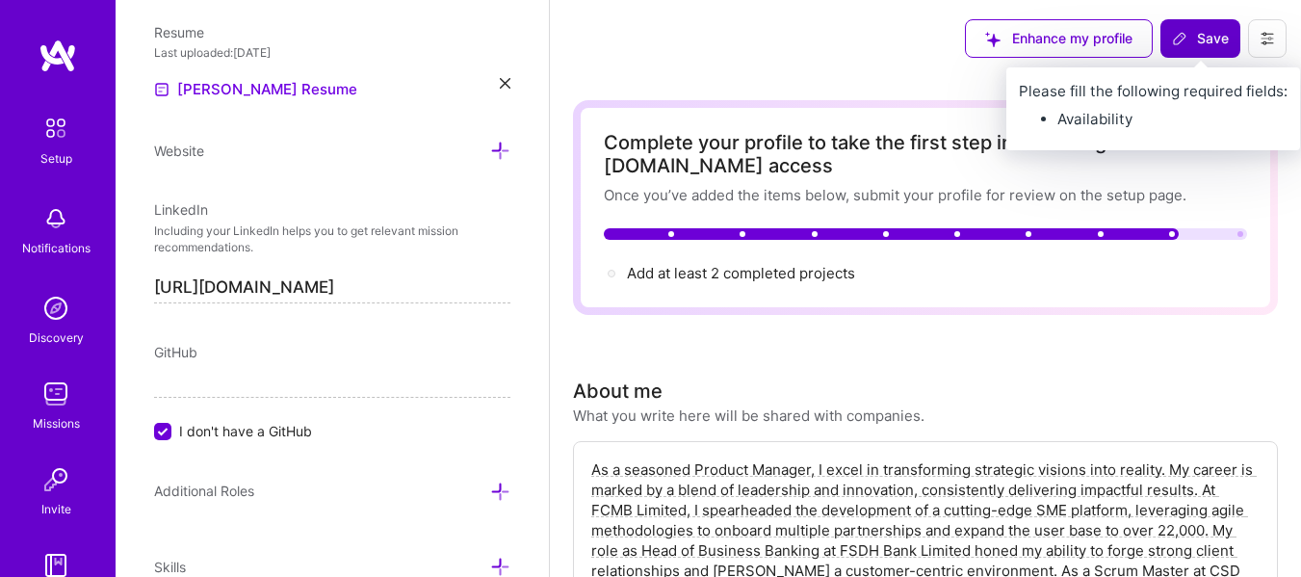
click at [1213, 39] on span "Save" at bounding box center [1200, 38] width 57 height 19
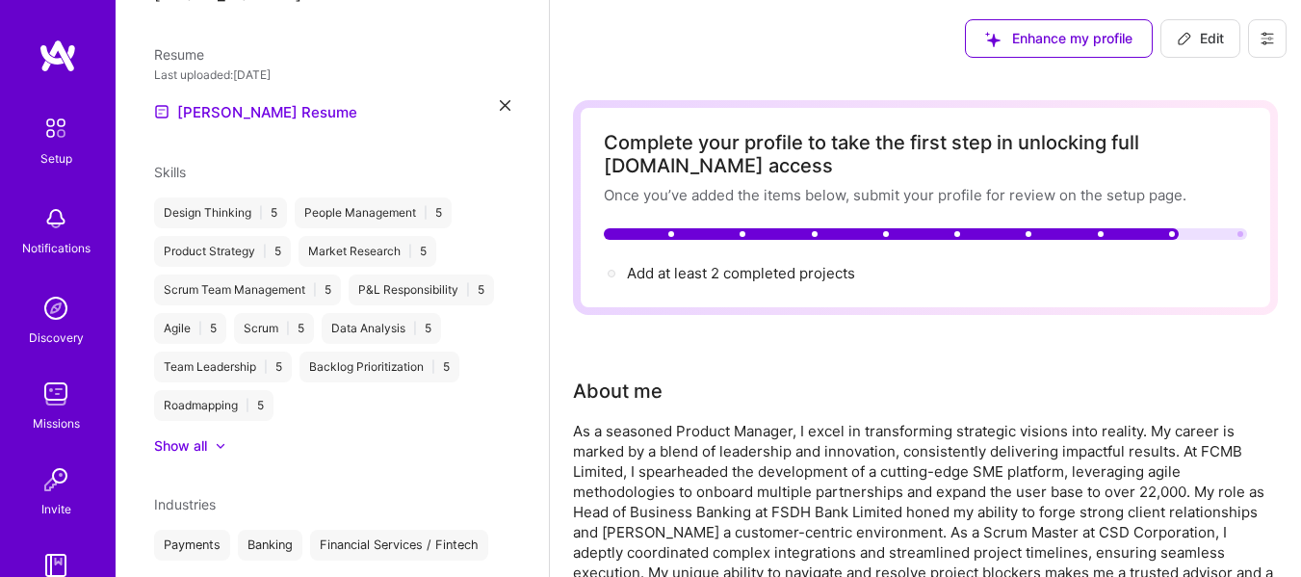
click at [1275, 46] on button at bounding box center [1267, 38] width 39 height 39
click at [842, 44] on div "Enhance my profile Edit Settings Payment method Log Out" at bounding box center [925, 38] width 751 height 77
click at [1042, 47] on span "Enhance my profile" at bounding box center [1058, 38] width 147 height 19
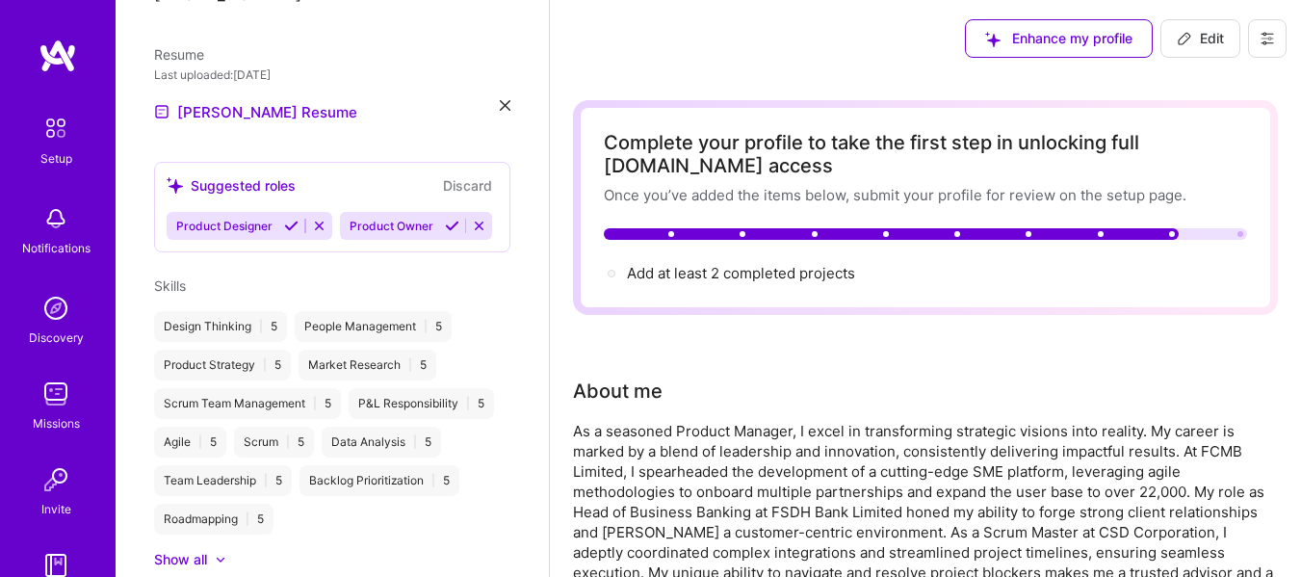
click at [445, 233] on icon at bounding box center [452, 226] width 14 height 14
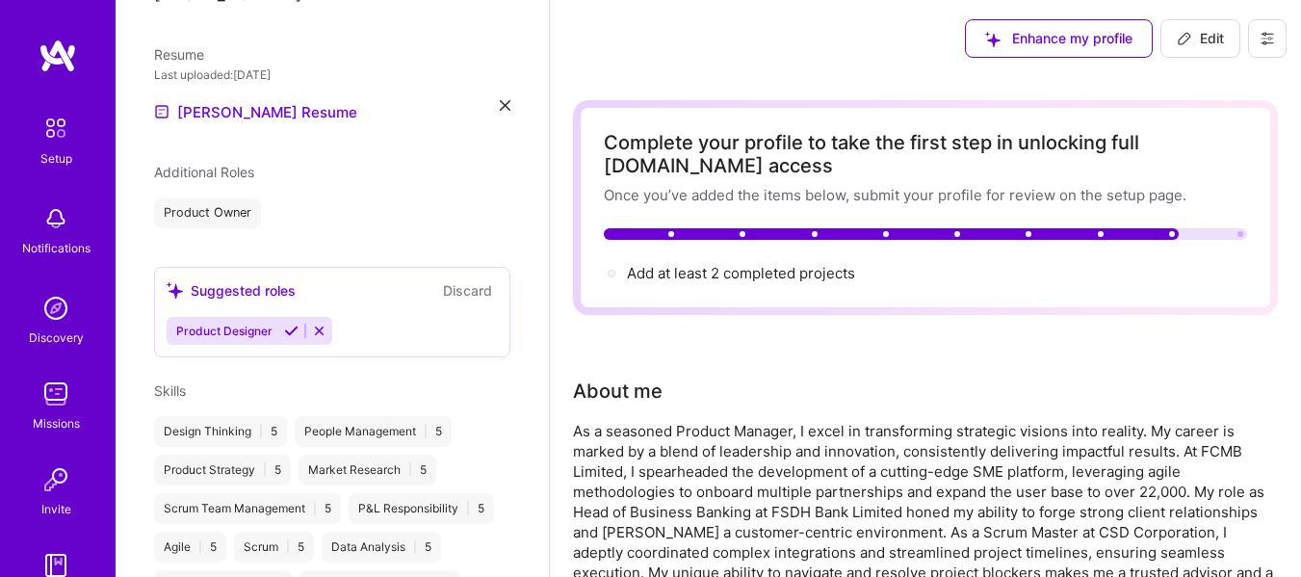
click at [292, 323] on icon at bounding box center [291, 330] width 14 height 14
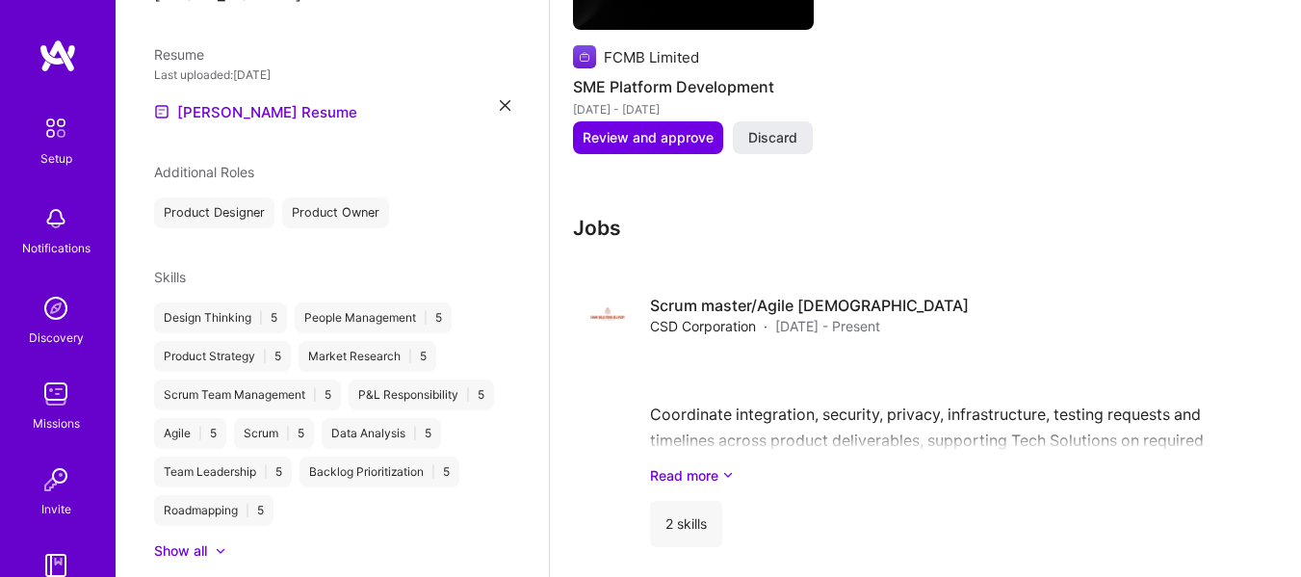
scroll to position [1295, 0]
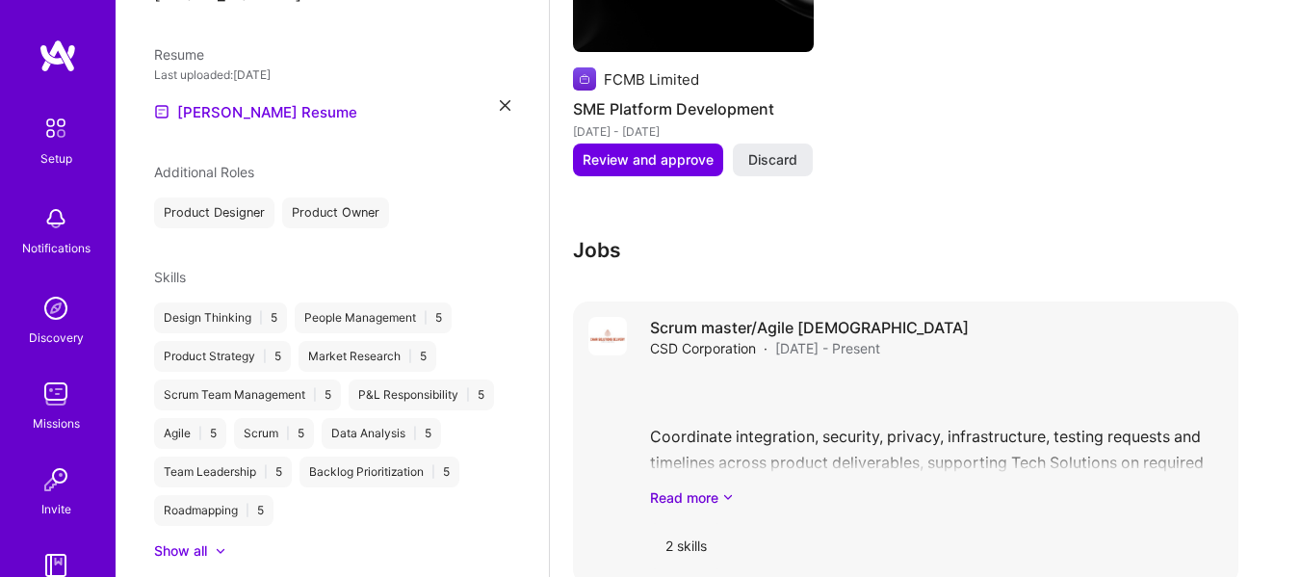
click at [603, 334] on img at bounding box center [607, 336] width 39 height 39
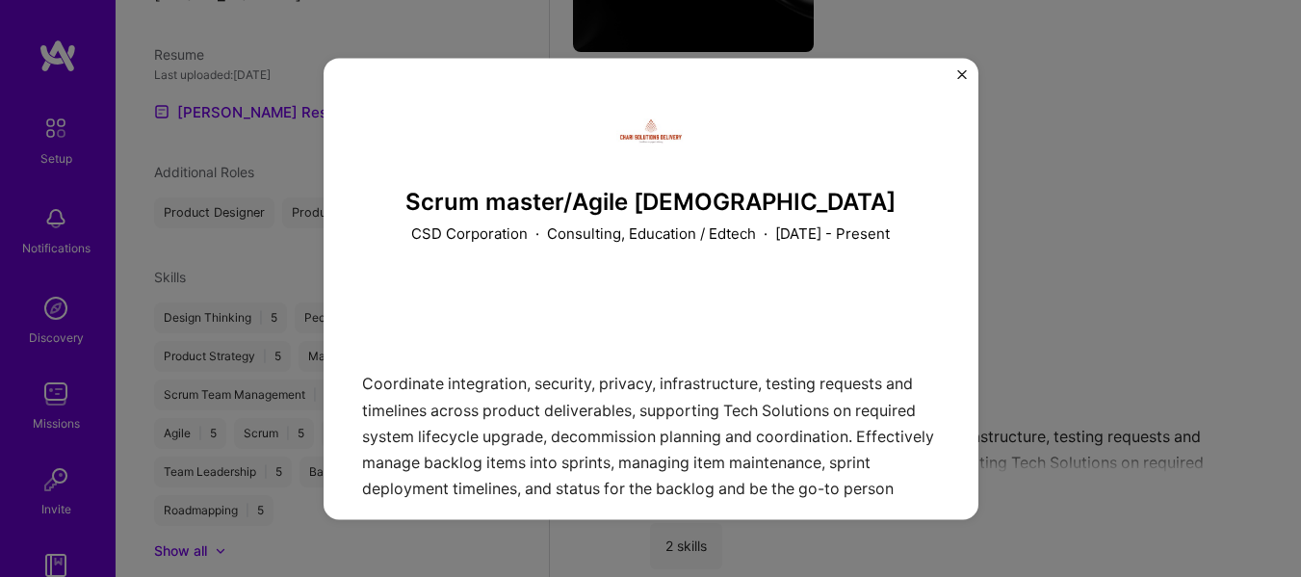
click at [957, 73] on img "Close" at bounding box center [962, 74] width 10 height 10
